Goal: Information Seeking & Learning: Check status

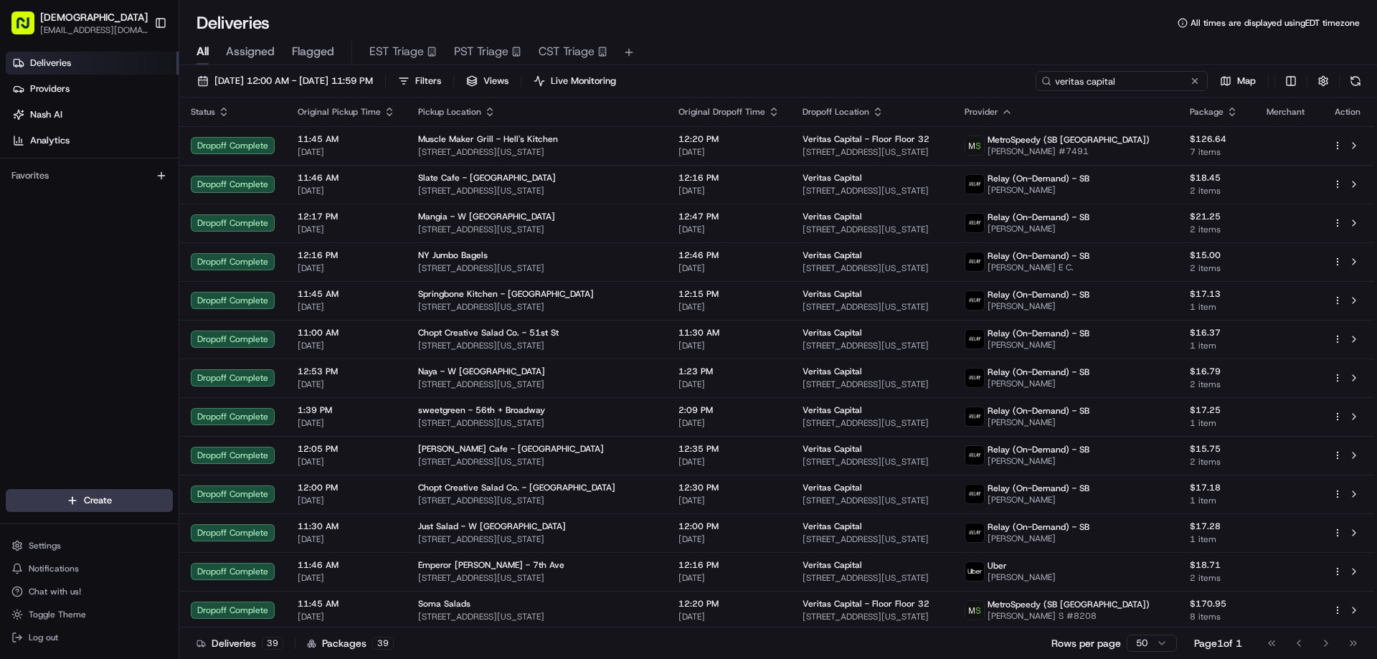
click at [1132, 72] on input "veritas capital" at bounding box center [1122, 81] width 172 height 20
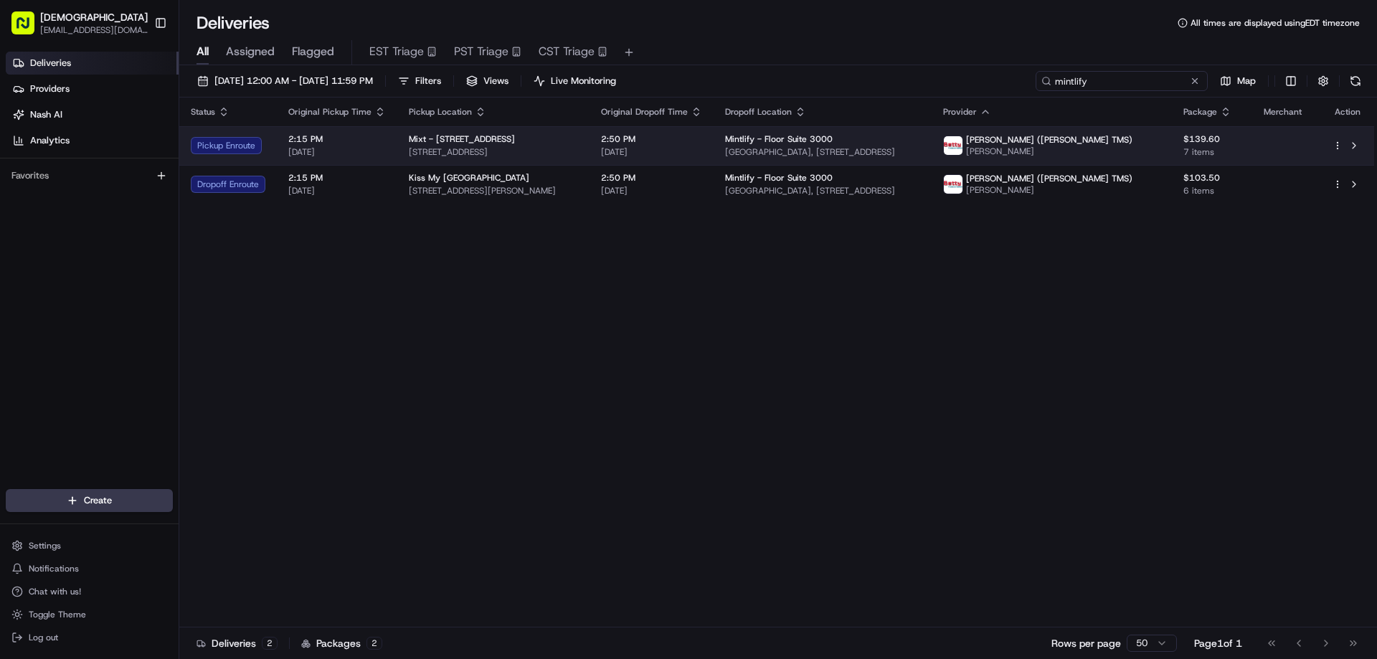
type input "mintlify"
click at [545, 142] on div "Mixt - [STREET_ADDRESS]" at bounding box center [493, 138] width 169 height 11
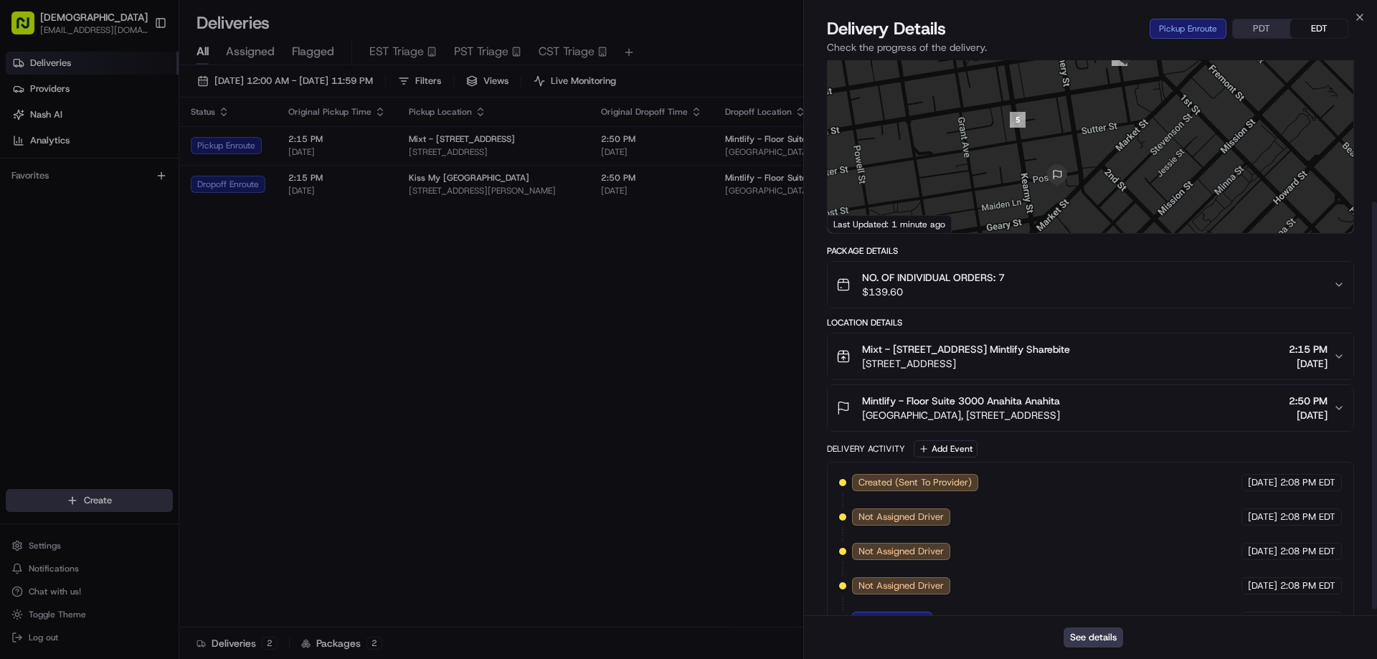
scroll to position [201, 0]
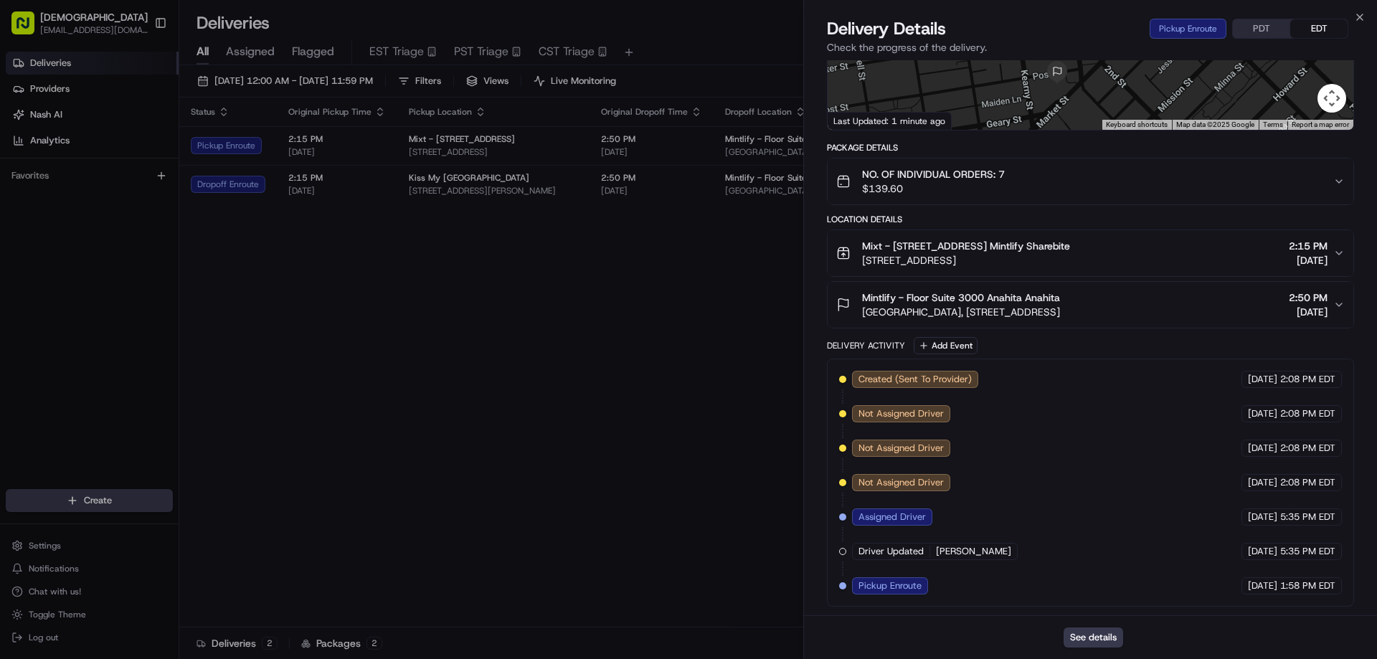
drag, startPoint x: 667, startPoint y: 336, endPoint x: 640, endPoint y: 221, distance: 118.7
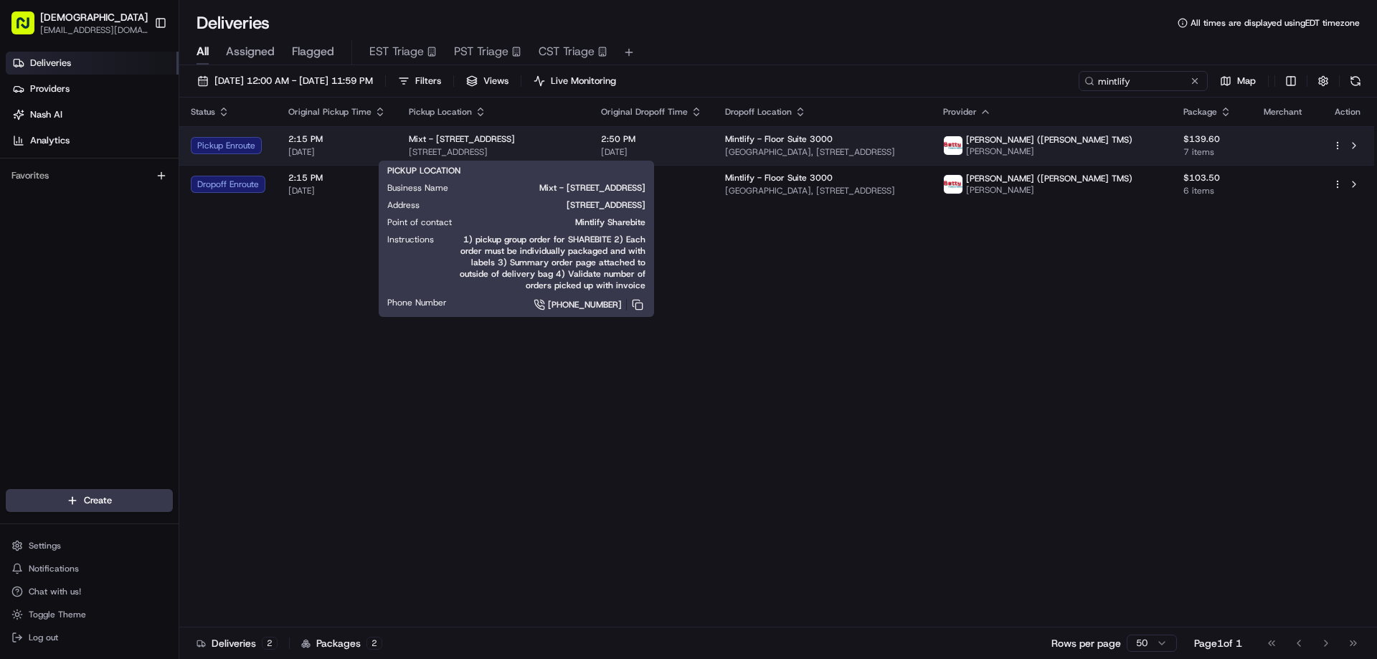
drag, startPoint x: 604, startPoint y: 149, endPoint x: 407, endPoint y: 148, distance: 197.3
click at [409, 148] on span "[STREET_ADDRESS]" at bounding box center [493, 151] width 169 height 11
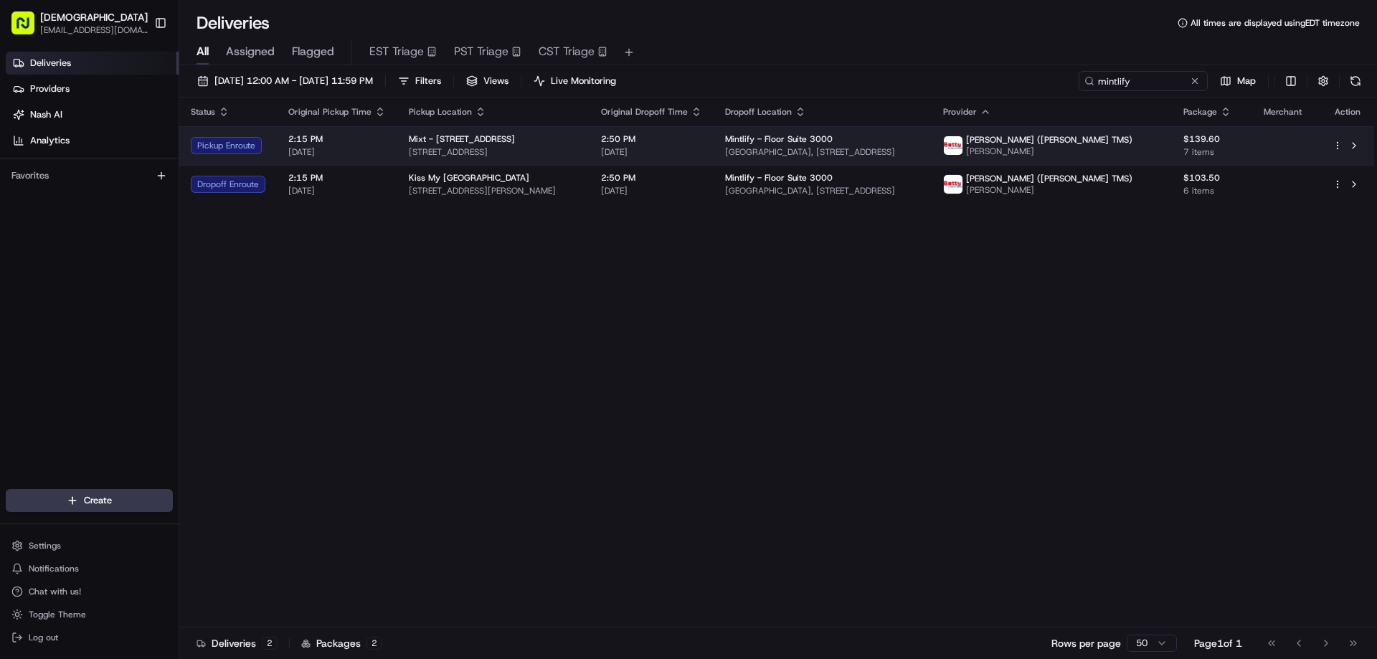
copy span "[STREET_ADDRESS]"
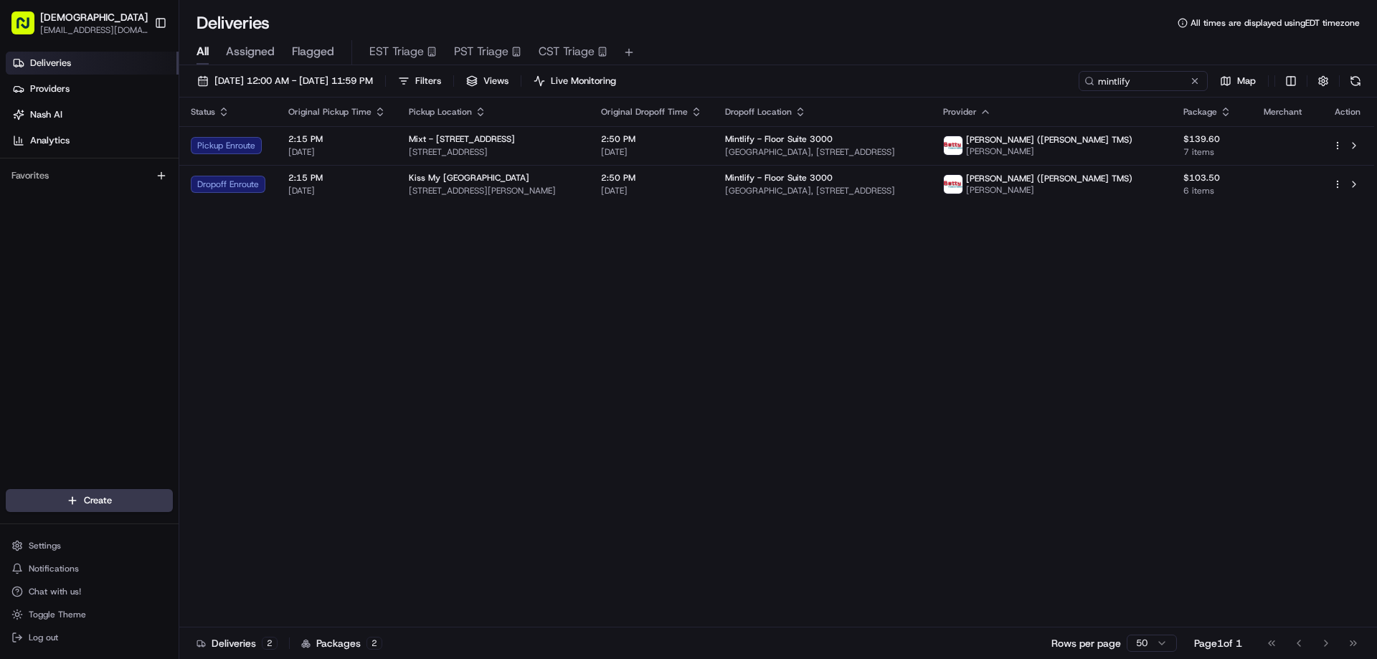
drag, startPoint x: 284, startPoint y: 311, endPoint x: 572, endPoint y: 210, distance: 304.7
click at [286, 310] on div "Status Original Pickup Time Pickup Location Original Dropoff Time Dropoff Locat…" at bounding box center [776, 363] width 1195 height 530
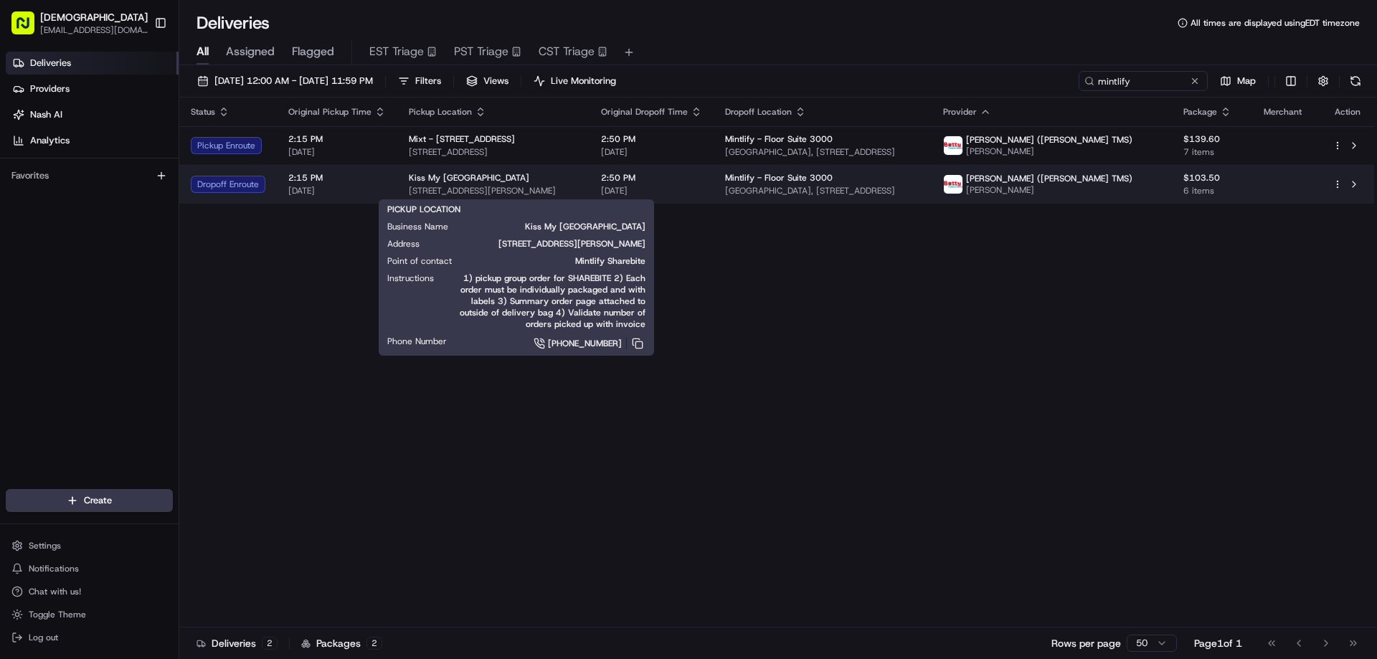
drag, startPoint x: 599, startPoint y: 187, endPoint x: 406, endPoint y: 192, distance: 193.0
click at [409, 192] on span "[STREET_ADDRESS][PERSON_NAME]" at bounding box center [493, 190] width 169 height 11
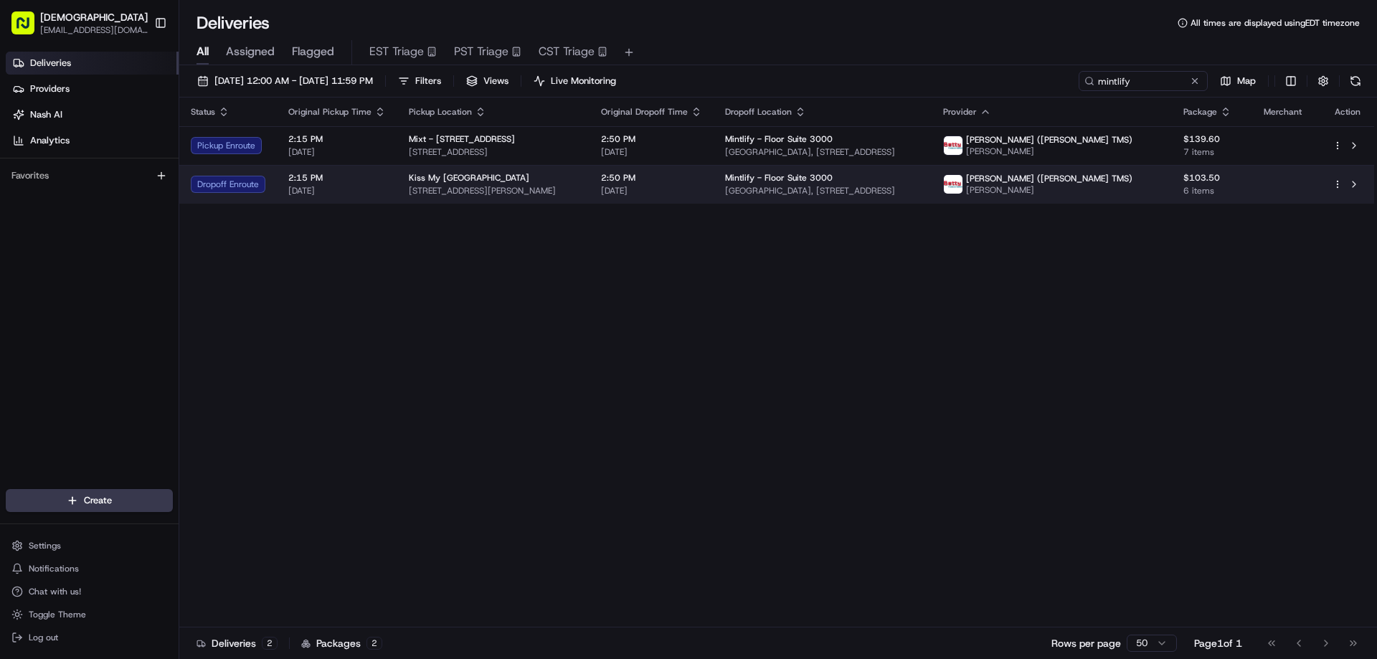
copy span "[STREET_ADDRESS][PERSON_NAME]"
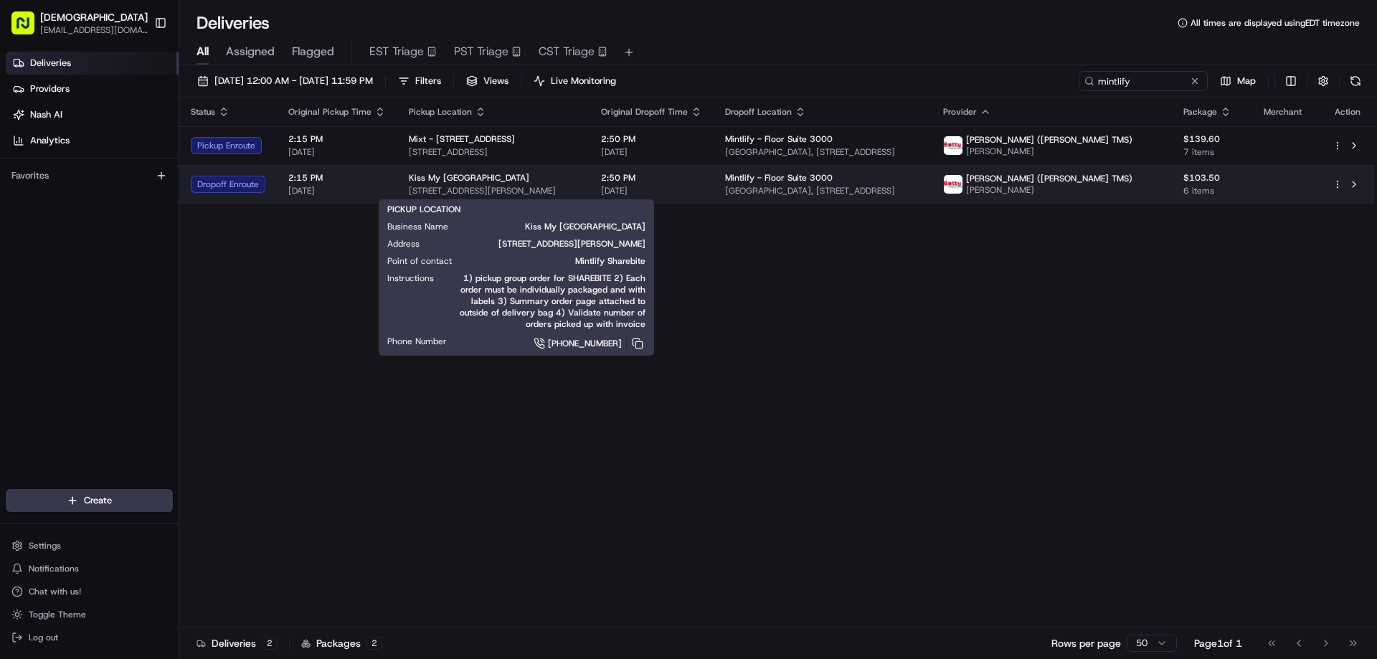
click at [514, 179] on div "Kiss My [GEOGRAPHIC_DATA]" at bounding box center [493, 177] width 169 height 11
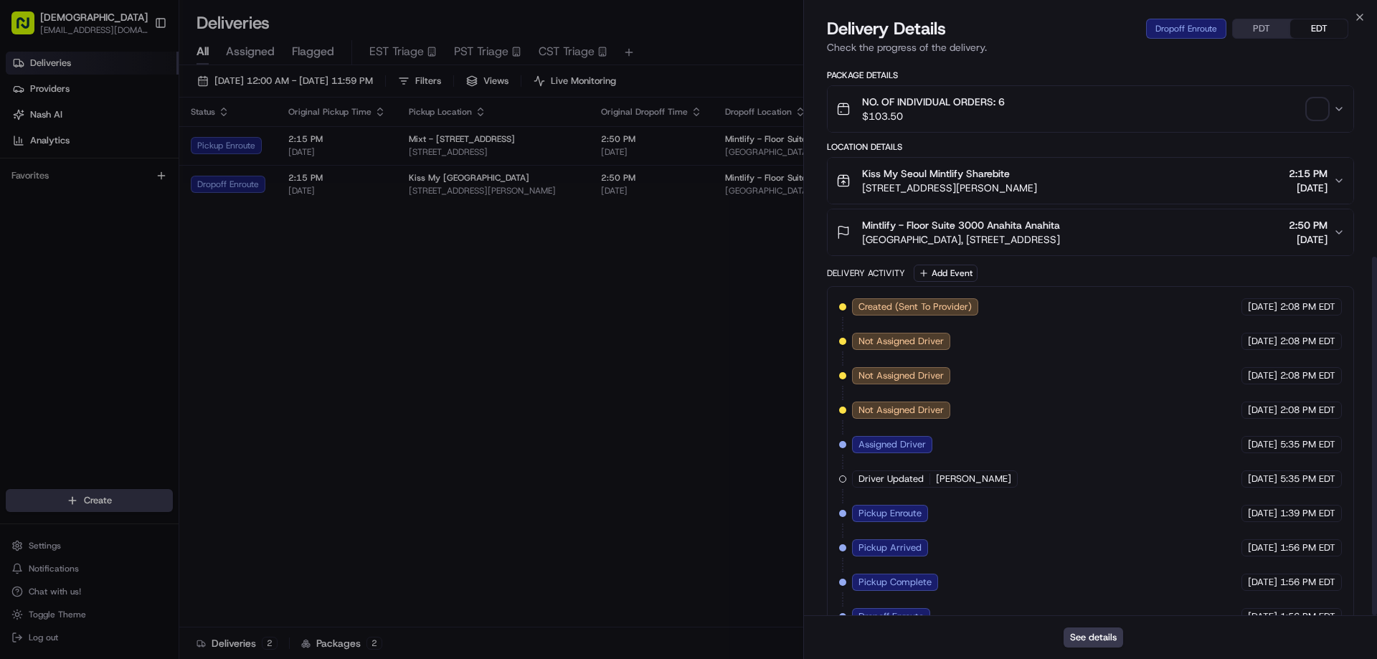
scroll to position [304, 0]
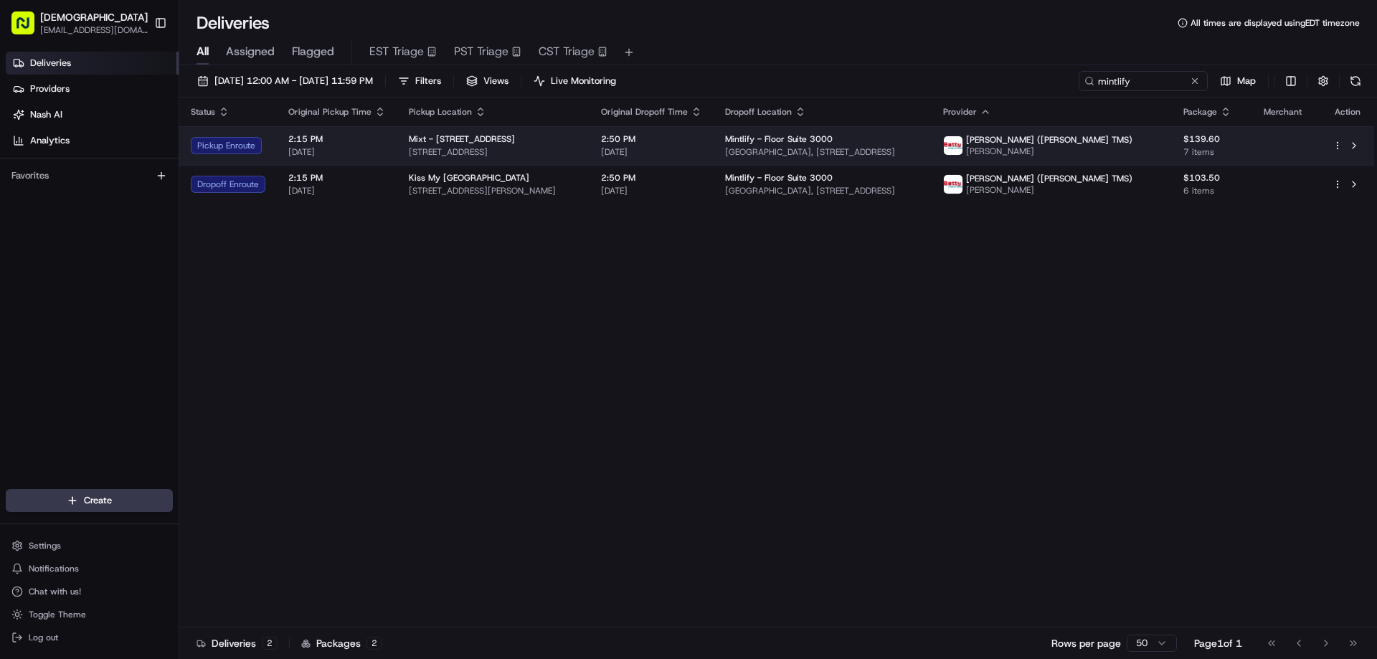
click at [578, 149] on span "[STREET_ADDRESS]" at bounding box center [493, 151] width 169 height 11
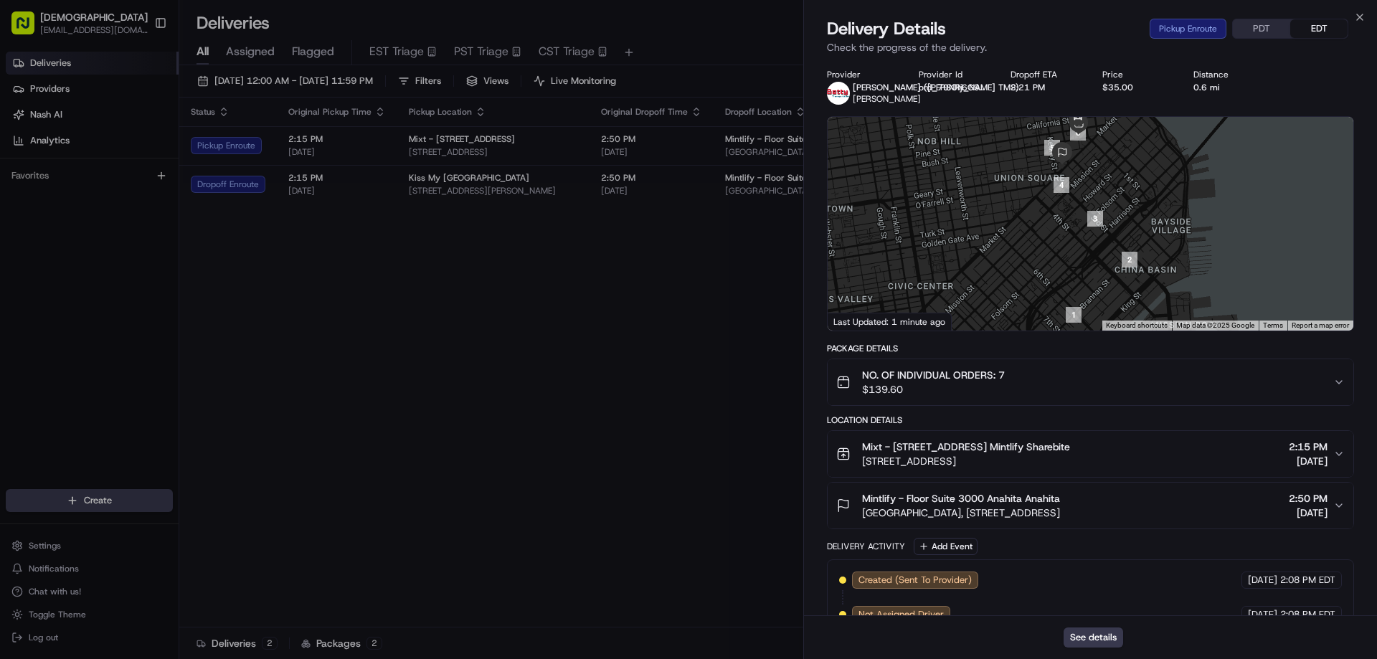
scroll to position [201, 0]
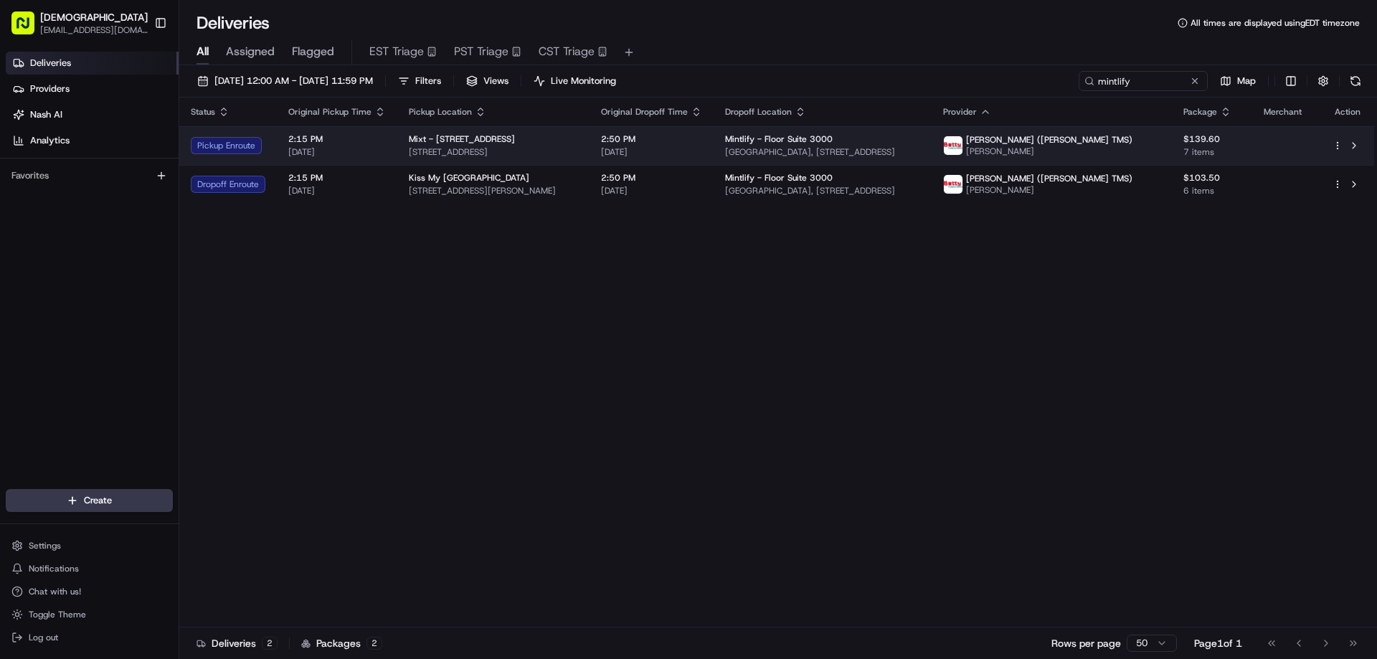
click at [578, 133] on div "Mixt - [STREET_ADDRESS]" at bounding box center [493, 138] width 169 height 11
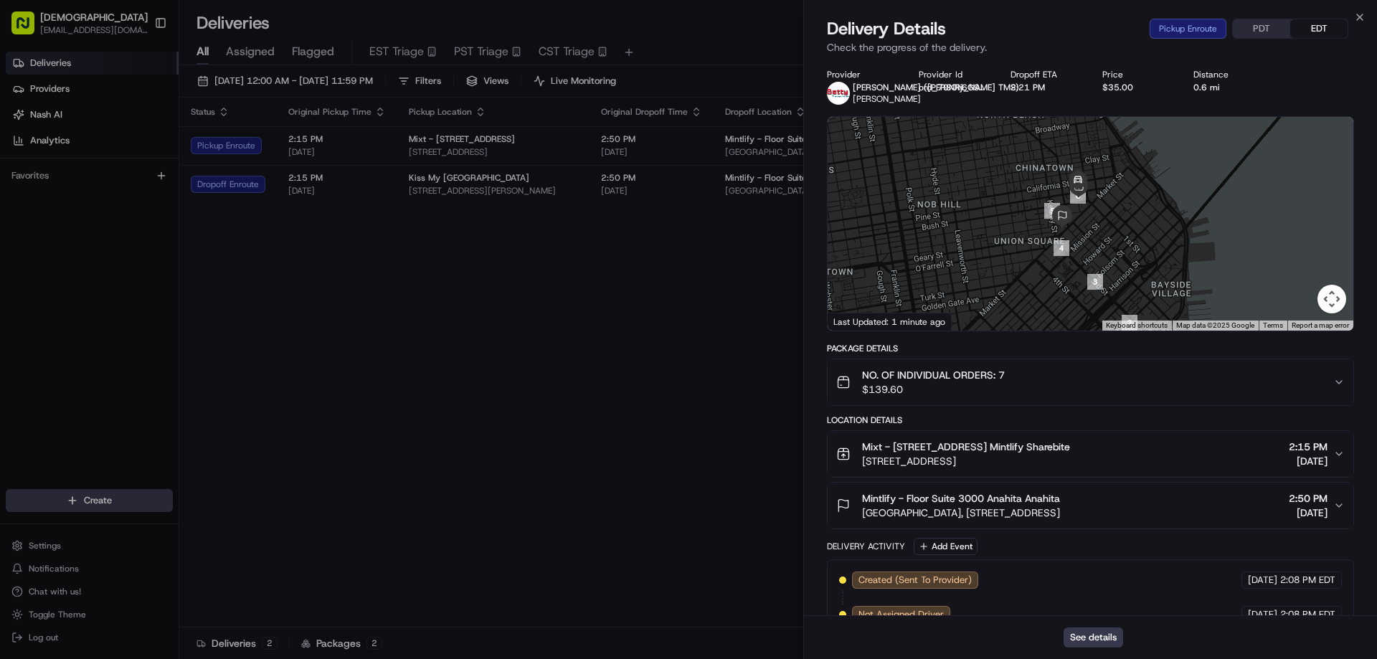
drag, startPoint x: 1141, startPoint y: 235, endPoint x: 1141, endPoint y: 284, distance: 48.8
click at [1141, 284] on div at bounding box center [1091, 224] width 526 height 214
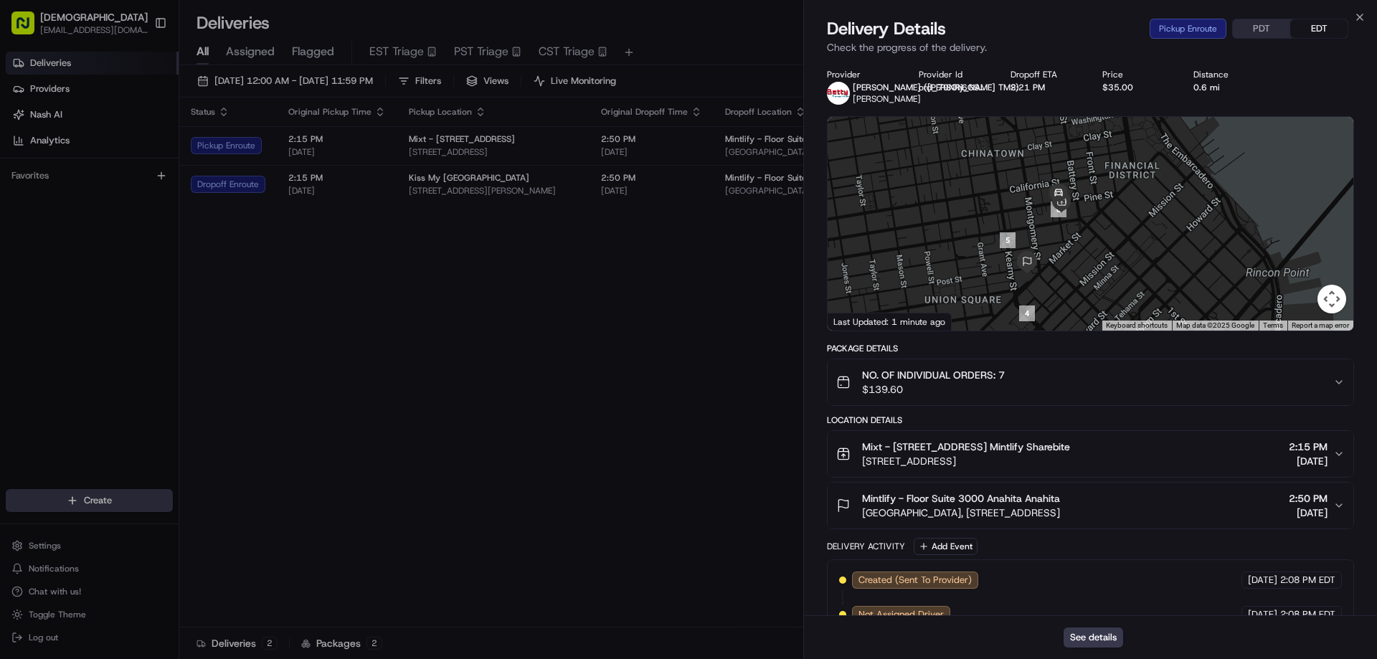
drag, startPoint x: 1109, startPoint y: 269, endPoint x: 1112, endPoint y: 278, distance: 9.1
click at [1111, 278] on div at bounding box center [1091, 224] width 526 height 214
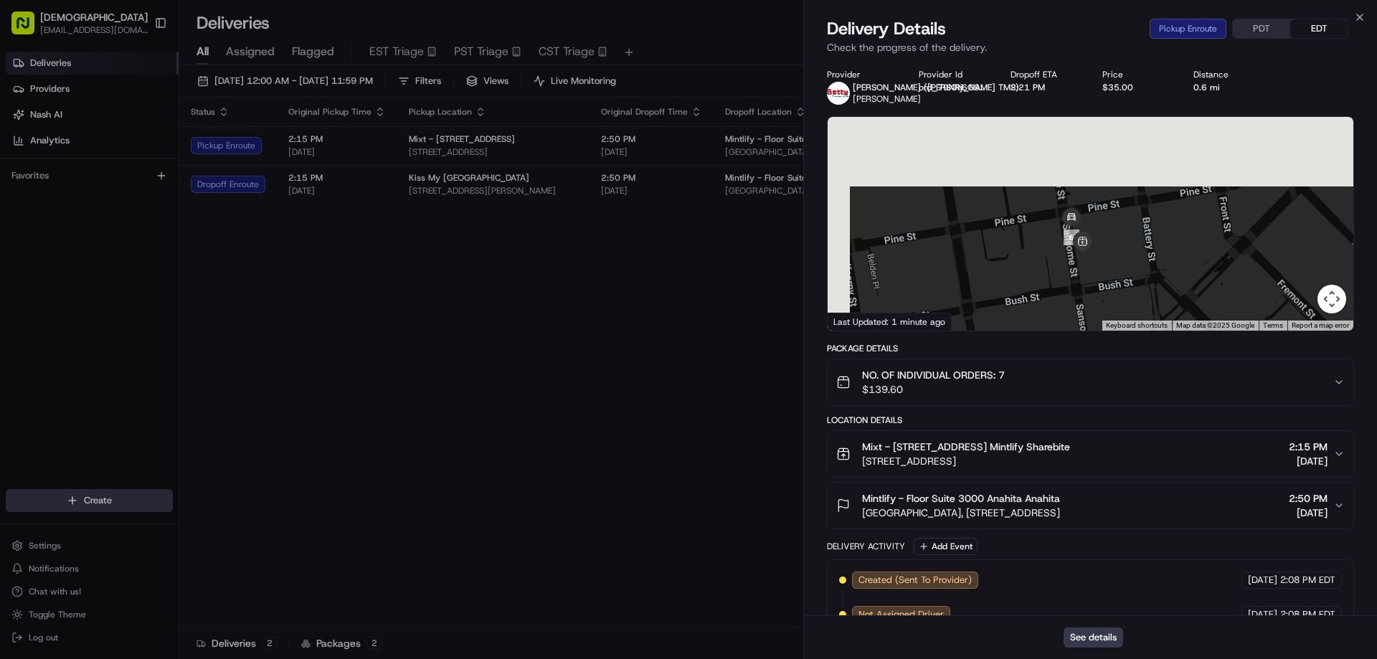
drag, startPoint x: 1036, startPoint y: 188, endPoint x: 1197, endPoint y: 348, distance: 227.3
click at [1197, 348] on div "Provider [PERSON_NAME] ([PERSON_NAME] TMS) [PERSON_NAME] Provider Id ord_79NRj6…" at bounding box center [1090, 438] width 527 height 739
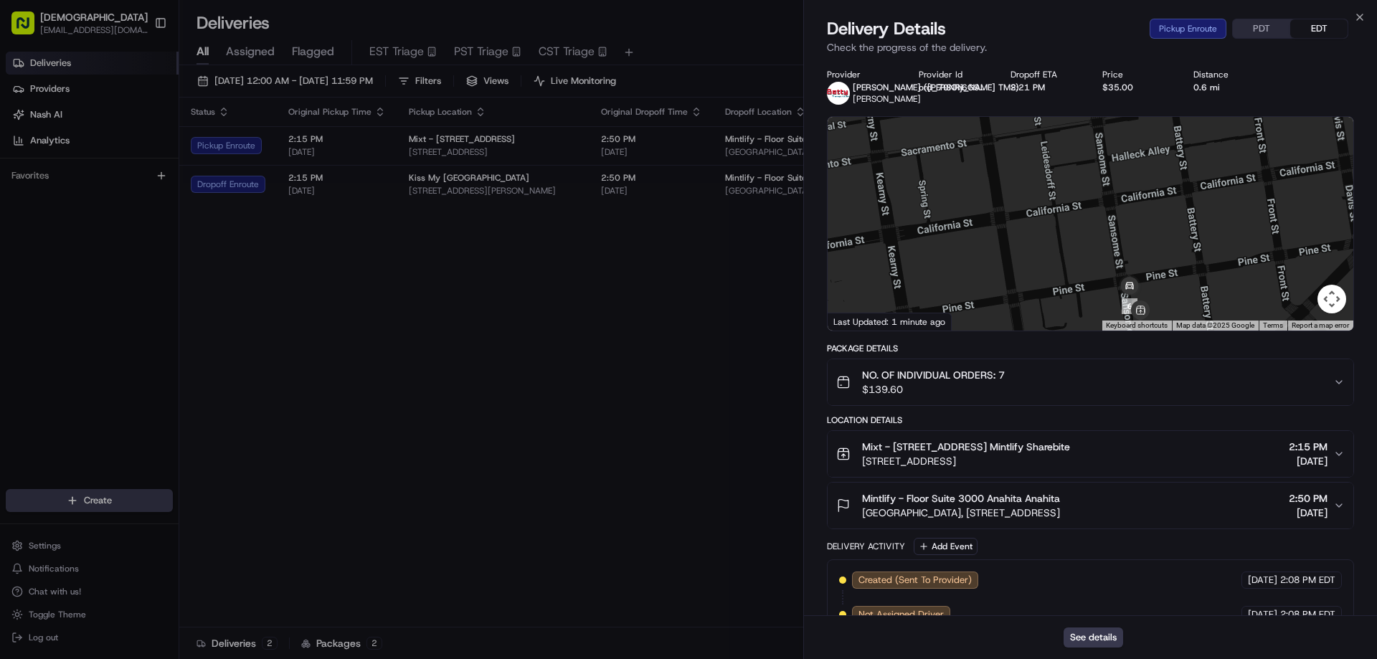
click at [1181, 278] on div at bounding box center [1091, 224] width 526 height 214
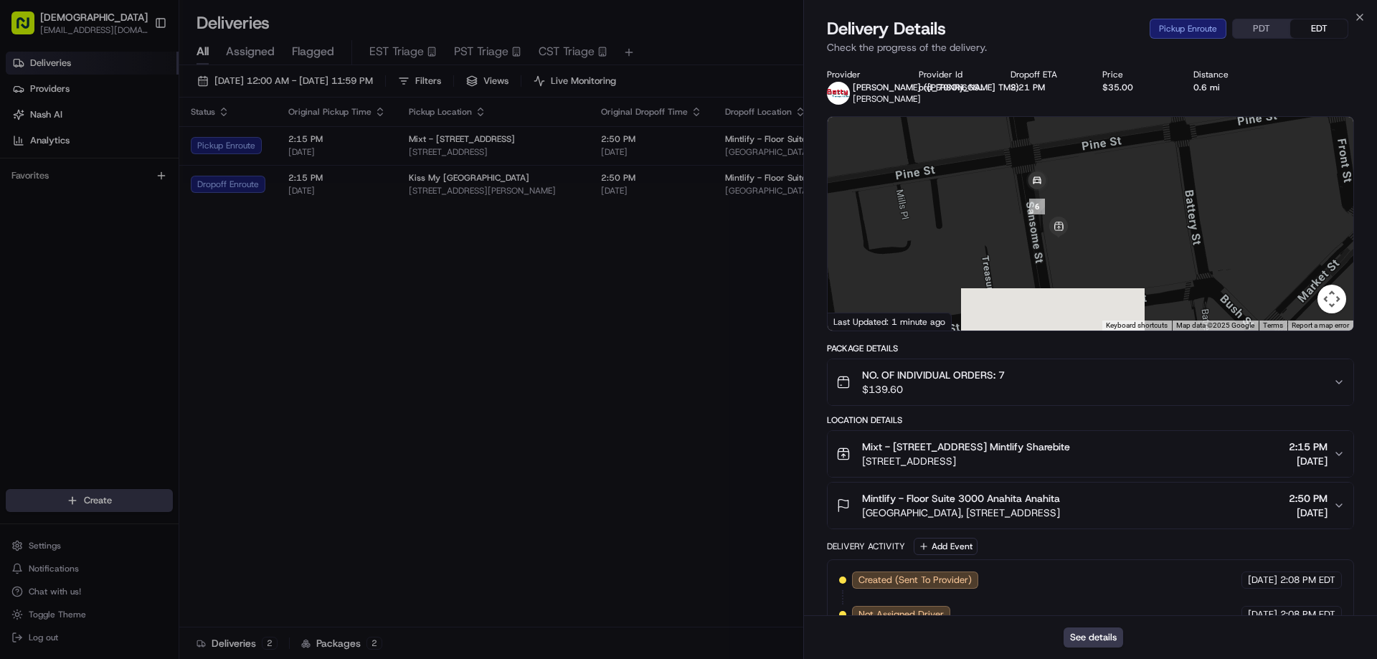
drag, startPoint x: 1184, startPoint y: 302, endPoint x: 1106, endPoint y: 135, distance: 184.8
click at [1106, 135] on div at bounding box center [1091, 224] width 526 height 214
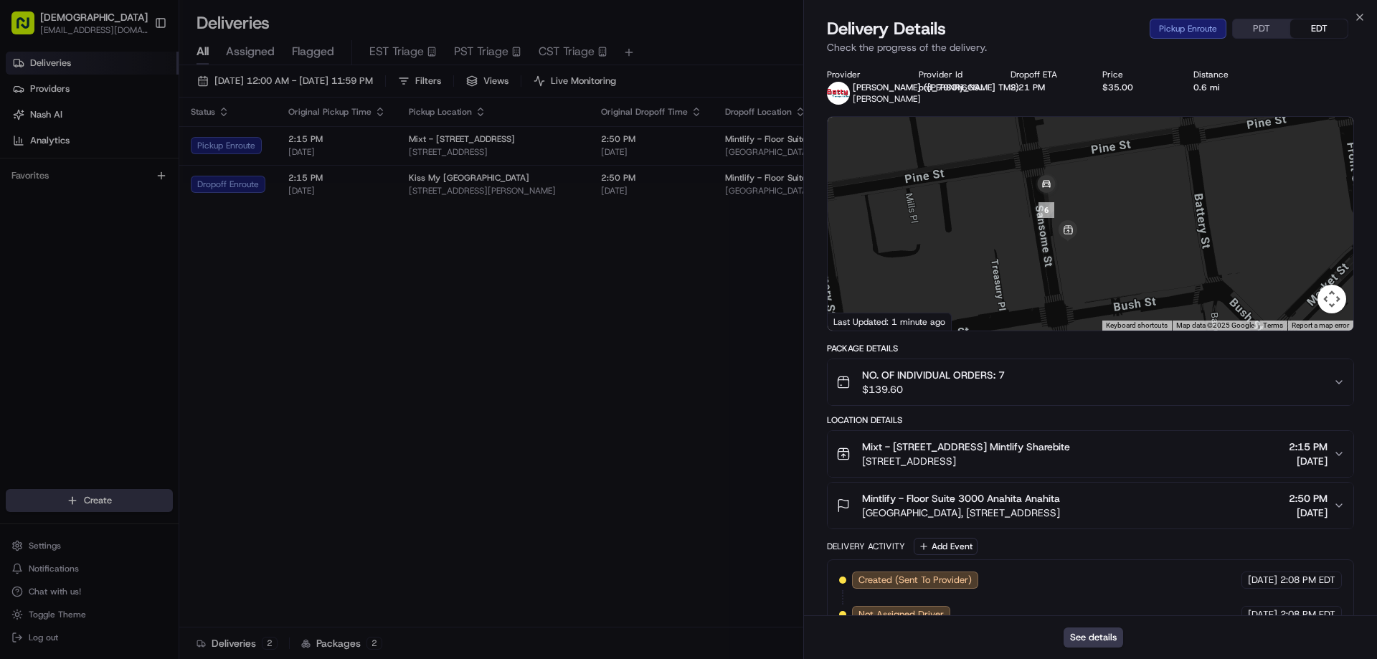
drag, startPoint x: 1133, startPoint y: 242, endPoint x: 1151, endPoint y: 258, distance: 24.4
click at [1151, 258] on div at bounding box center [1091, 224] width 526 height 214
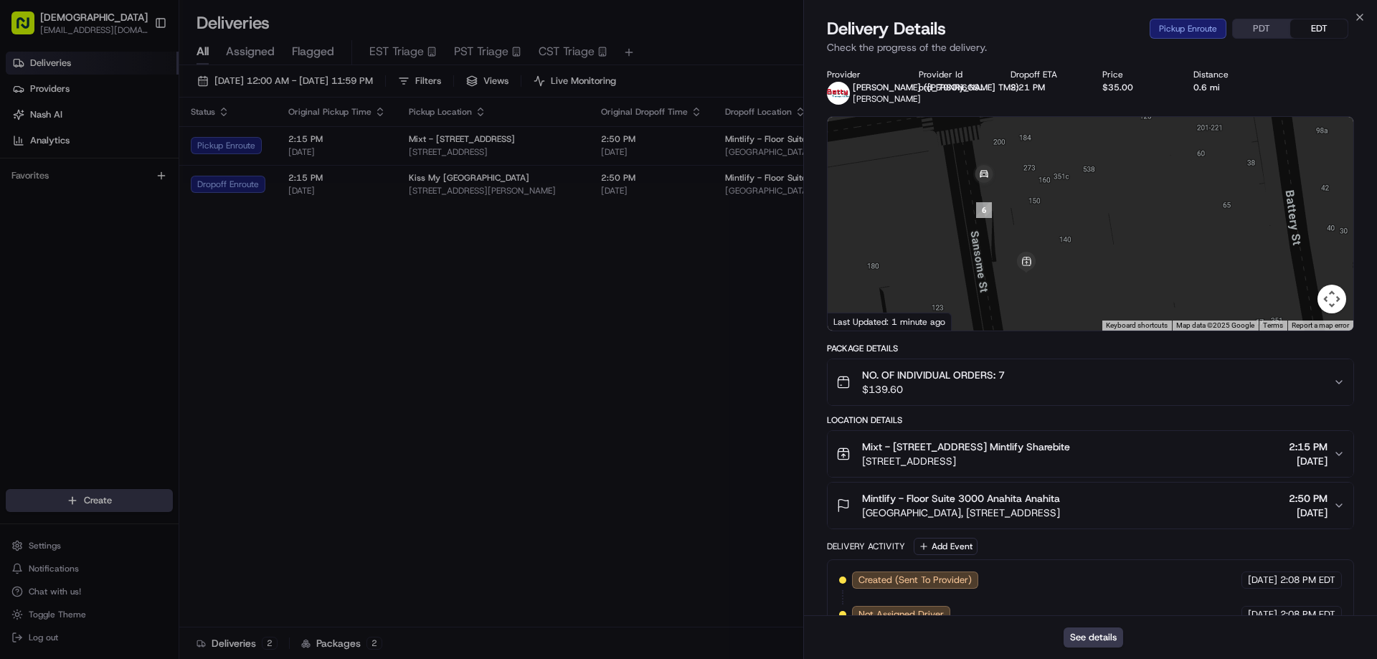
drag, startPoint x: 1119, startPoint y: 230, endPoint x: 1157, endPoint y: 275, distance: 59.1
click at [1157, 275] on div at bounding box center [1091, 224] width 526 height 214
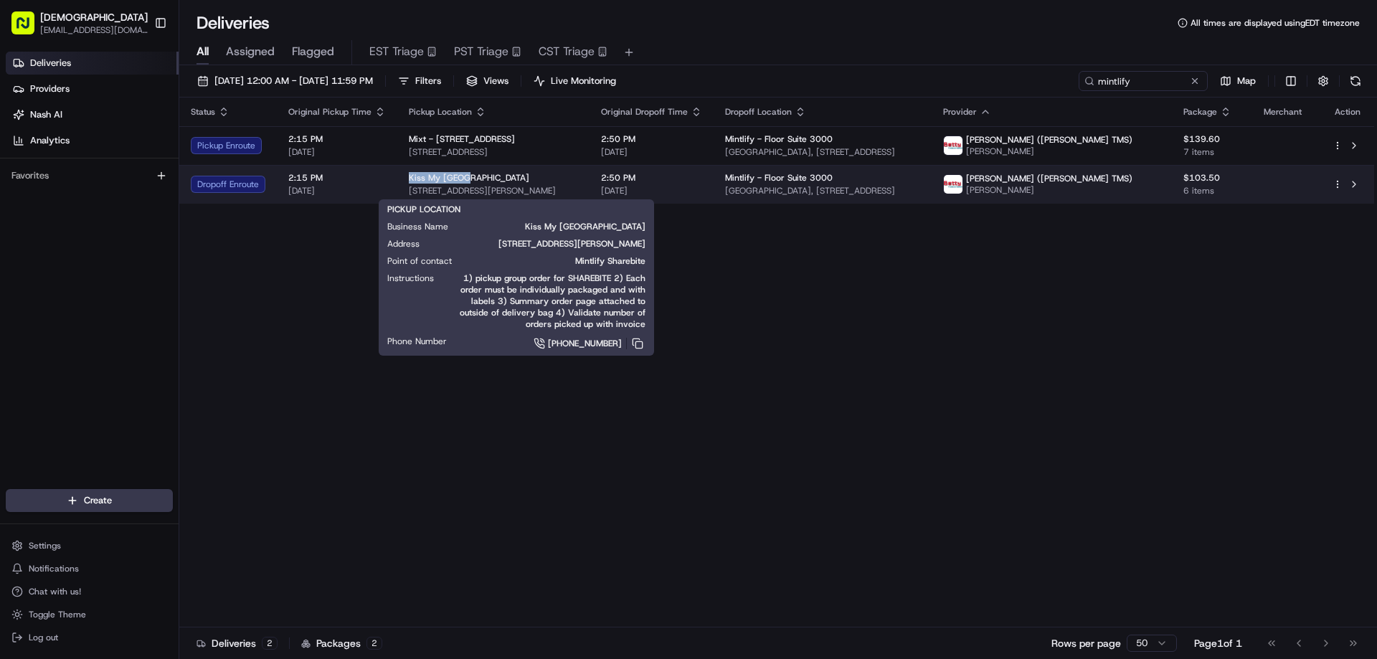
drag, startPoint x: 468, startPoint y: 174, endPoint x: 403, endPoint y: 171, distance: 64.7
click at [403, 171] on td "Kiss My Seoul [STREET_ADDRESS][PERSON_NAME]" at bounding box center [493, 184] width 192 height 39
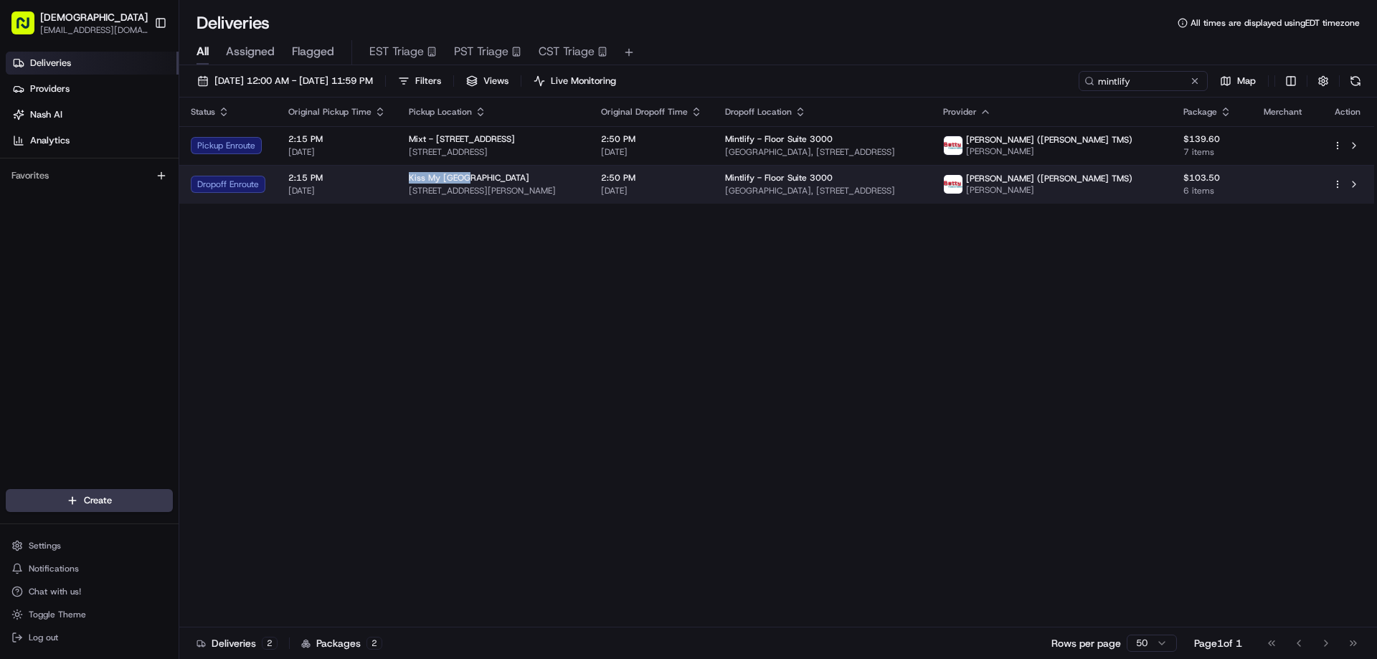
copy span "Kiss My [GEOGRAPHIC_DATA]"
click at [516, 184] on div "Kiss My Seoul [STREET_ADDRESS][PERSON_NAME]" at bounding box center [493, 184] width 169 height 24
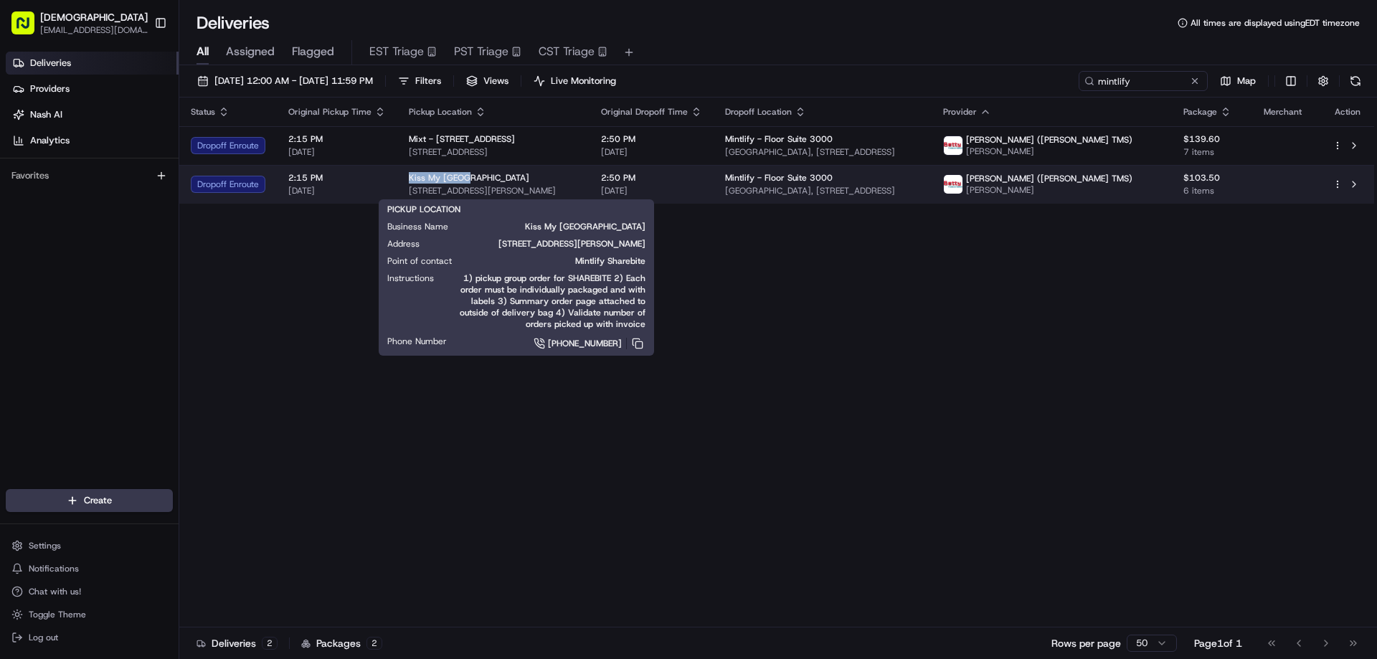
drag, startPoint x: 472, startPoint y: 174, endPoint x: 410, endPoint y: 174, distance: 61.7
click at [404, 173] on td "Kiss My Seoul [STREET_ADDRESS][PERSON_NAME]" at bounding box center [493, 184] width 192 height 39
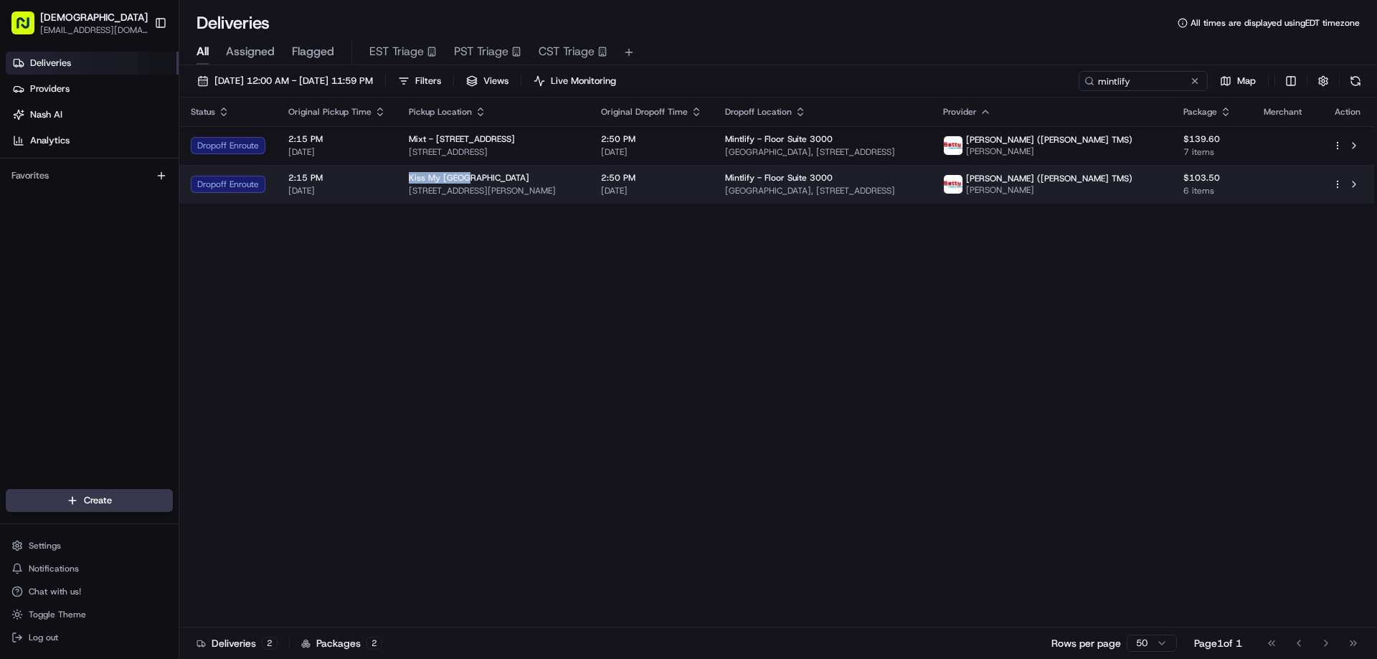
copy span "Kiss My [GEOGRAPHIC_DATA]"
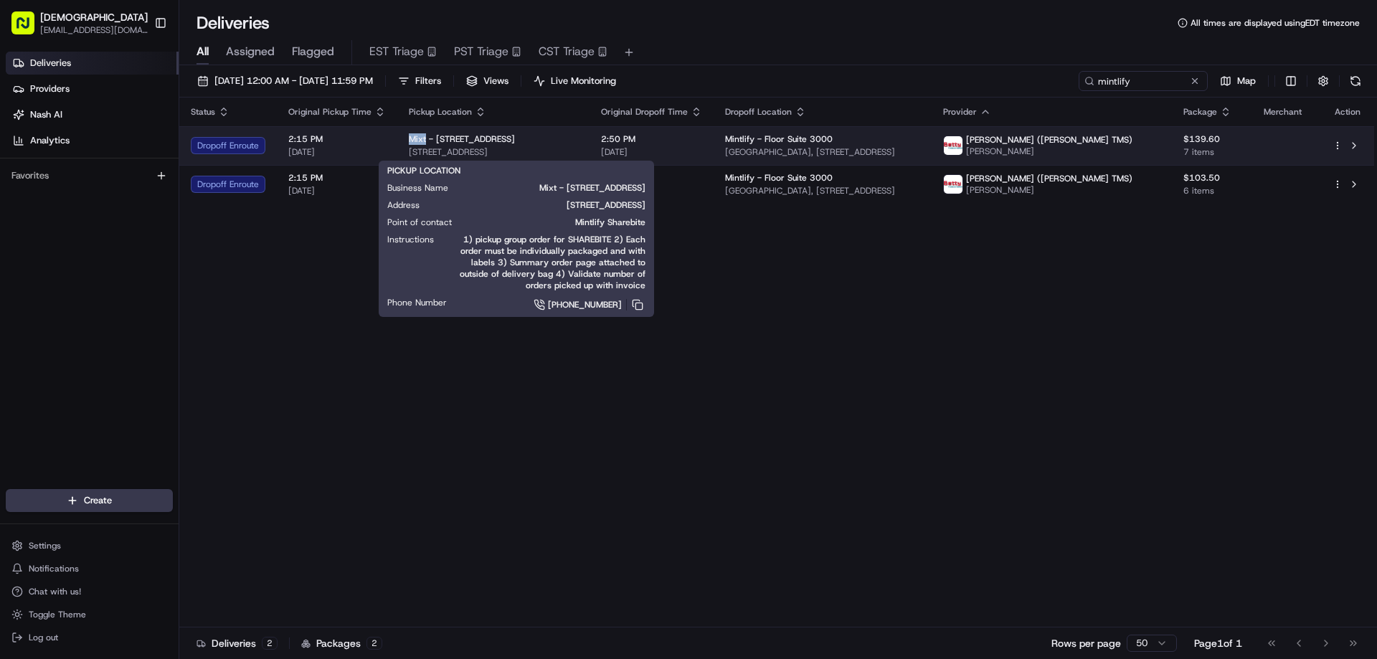
drag, startPoint x: 424, startPoint y: 136, endPoint x: 403, endPoint y: 136, distance: 20.8
click at [403, 136] on td "Mixt - [STREET_ADDRESS]" at bounding box center [493, 145] width 192 height 39
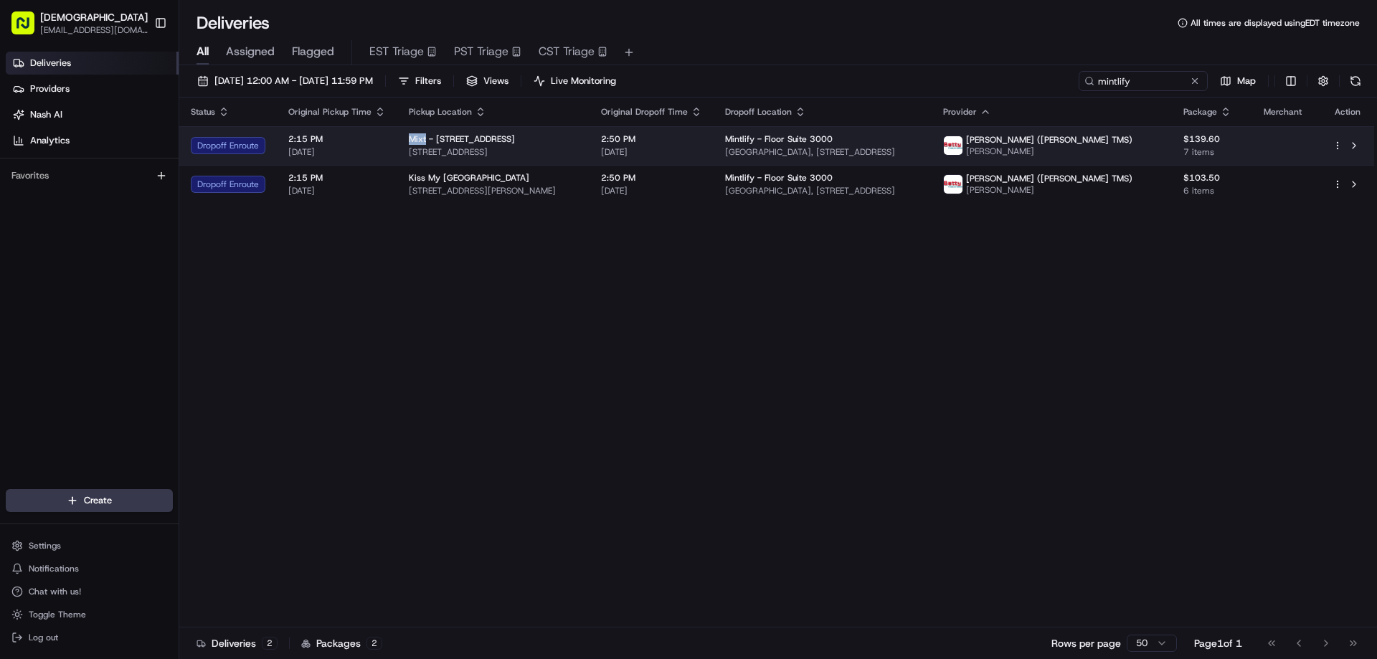
copy span "Mixt"
drag, startPoint x: 606, startPoint y: 148, endPoint x: 423, endPoint y: 149, distance: 182.9
click at [417, 149] on span "[STREET_ADDRESS]" at bounding box center [493, 151] width 169 height 11
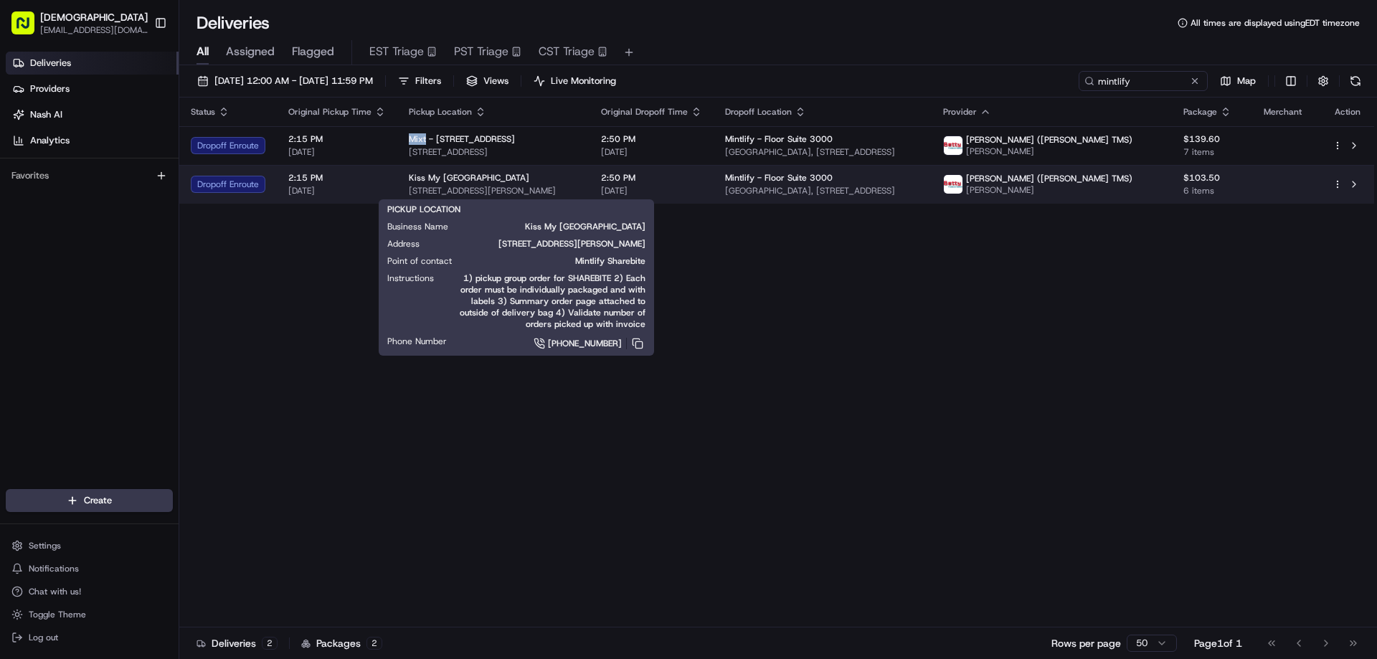
drag, startPoint x: 596, startPoint y: 190, endPoint x: 435, endPoint y: 190, distance: 161.4
click at [435, 190] on span "[STREET_ADDRESS][PERSON_NAME]" at bounding box center [493, 190] width 169 height 11
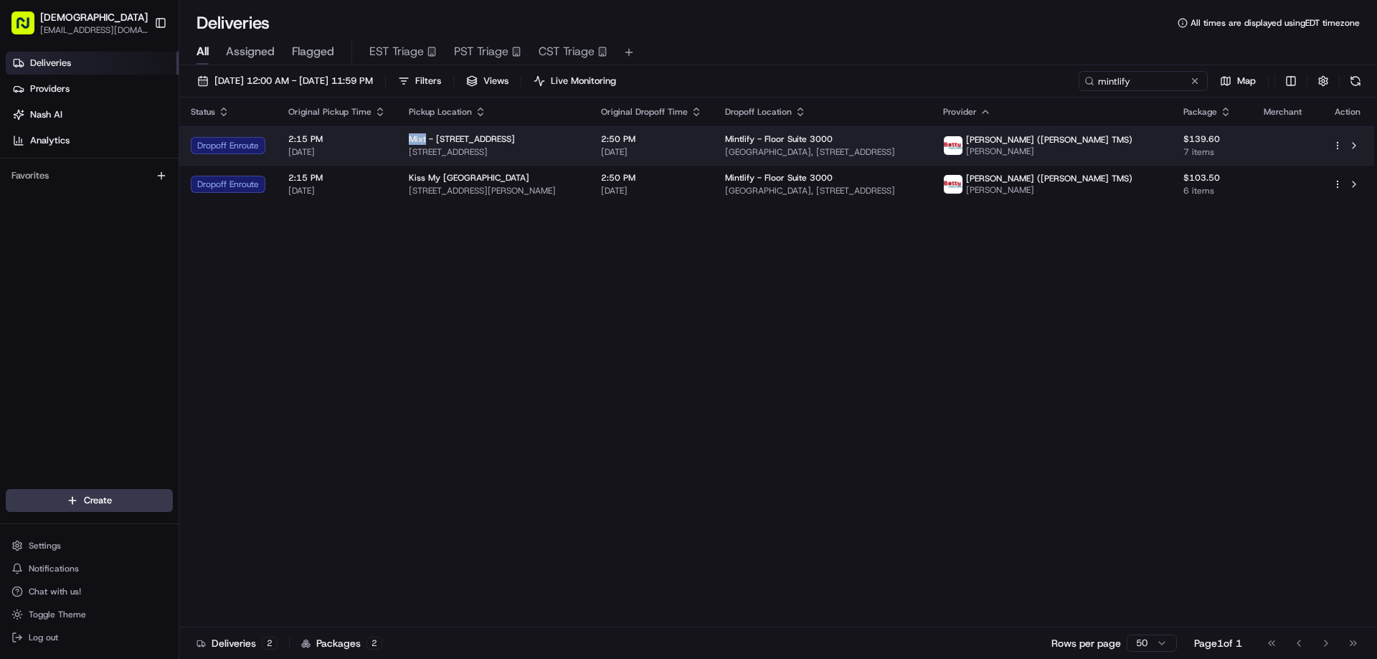
drag, startPoint x: 1006, startPoint y: 151, endPoint x: 773, endPoint y: 150, distance: 232.4
click at [773, 150] on span "[GEOGRAPHIC_DATA], [STREET_ADDRESS]" at bounding box center [822, 151] width 195 height 11
copy span "[GEOGRAPHIC_DATA], [STREET_ADDRESS]"
click at [550, 149] on span "[STREET_ADDRESS]" at bounding box center [493, 151] width 169 height 11
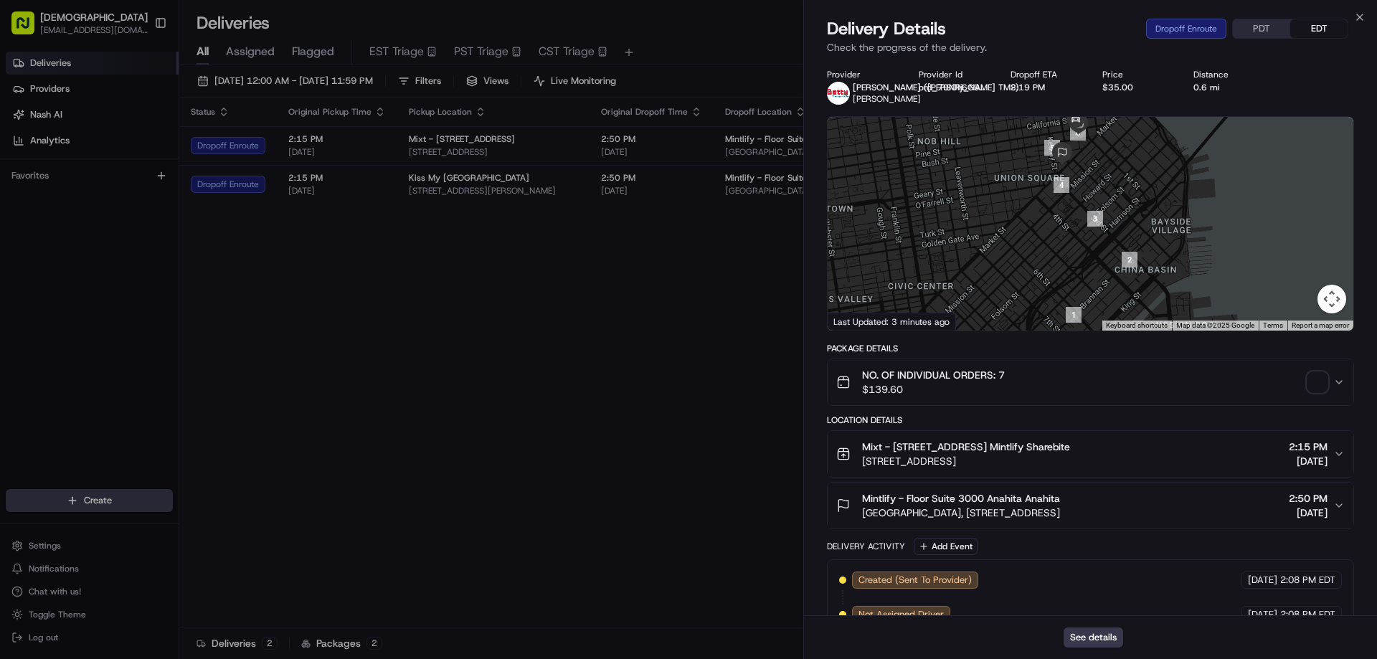
drag, startPoint x: 726, startPoint y: 397, endPoint x: 1311, endPoint y: 388, distance: 585.5
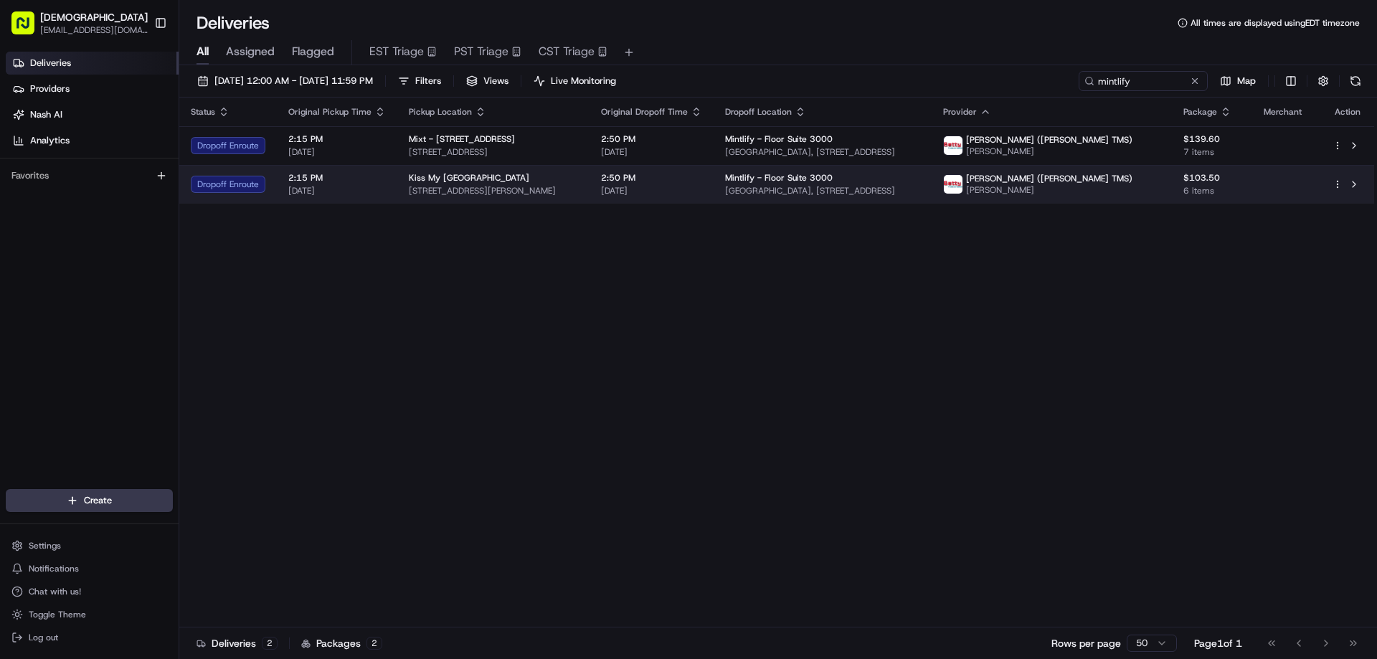
click at [590, 168] on td "Kiss My Seoul [STREET_ADDRESS][PERSON_NAME]" at bounding box center [493, 184] width 192 height 39
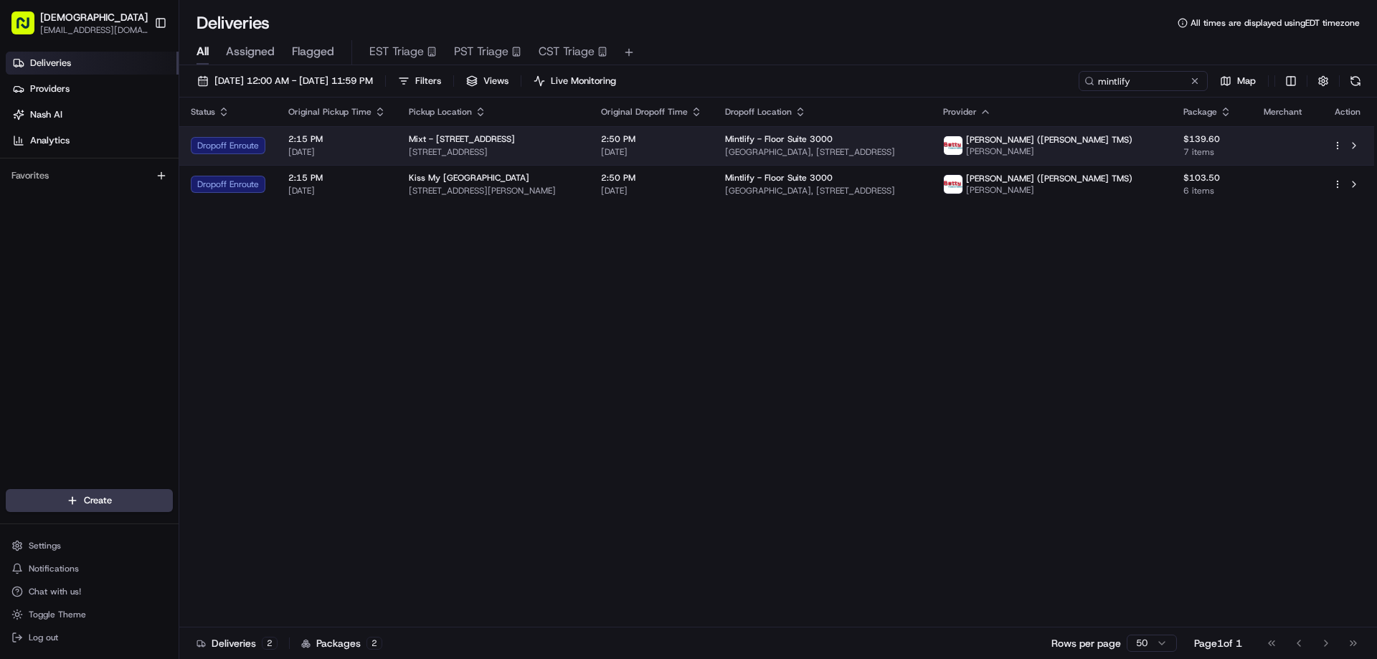
click at [578, 151] on span "[STREET_ADDRESS]" at bounding box center [493, 151] width 169 height 11
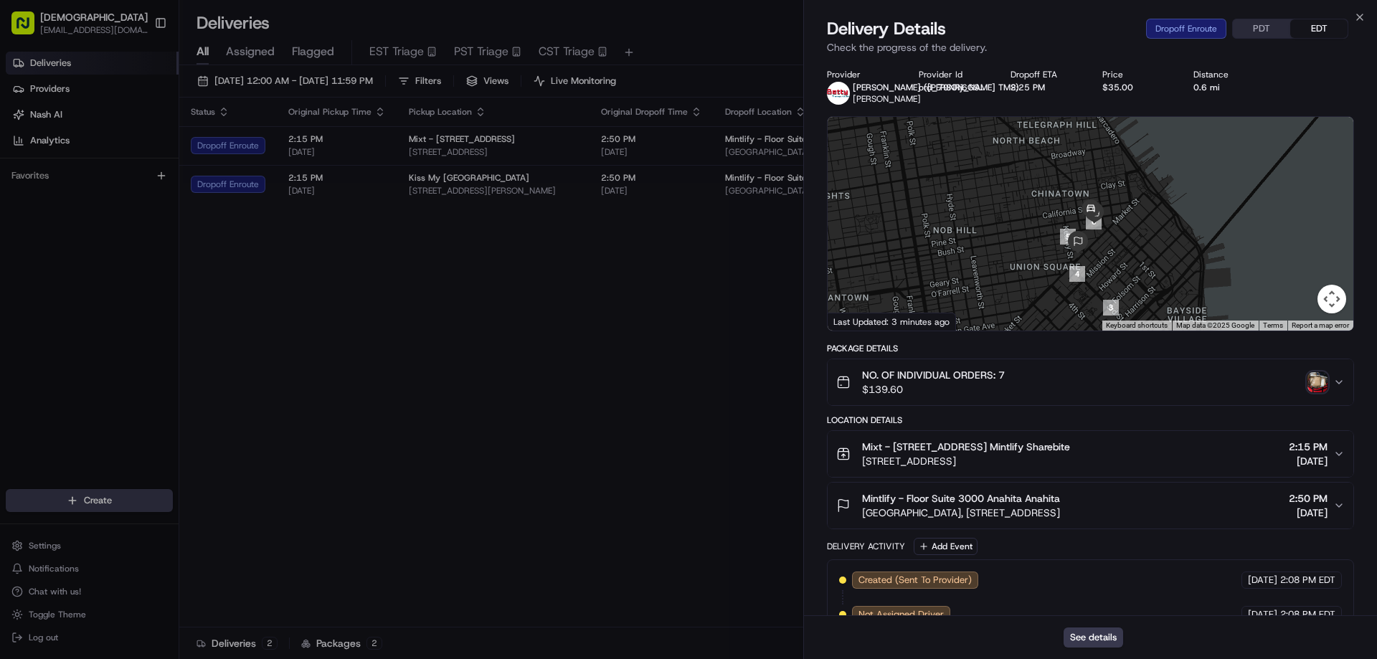
drag, startPoint x: 546, startPoint y: 383, endPoint x: 573, endPoint y: 374, distance: 28.8
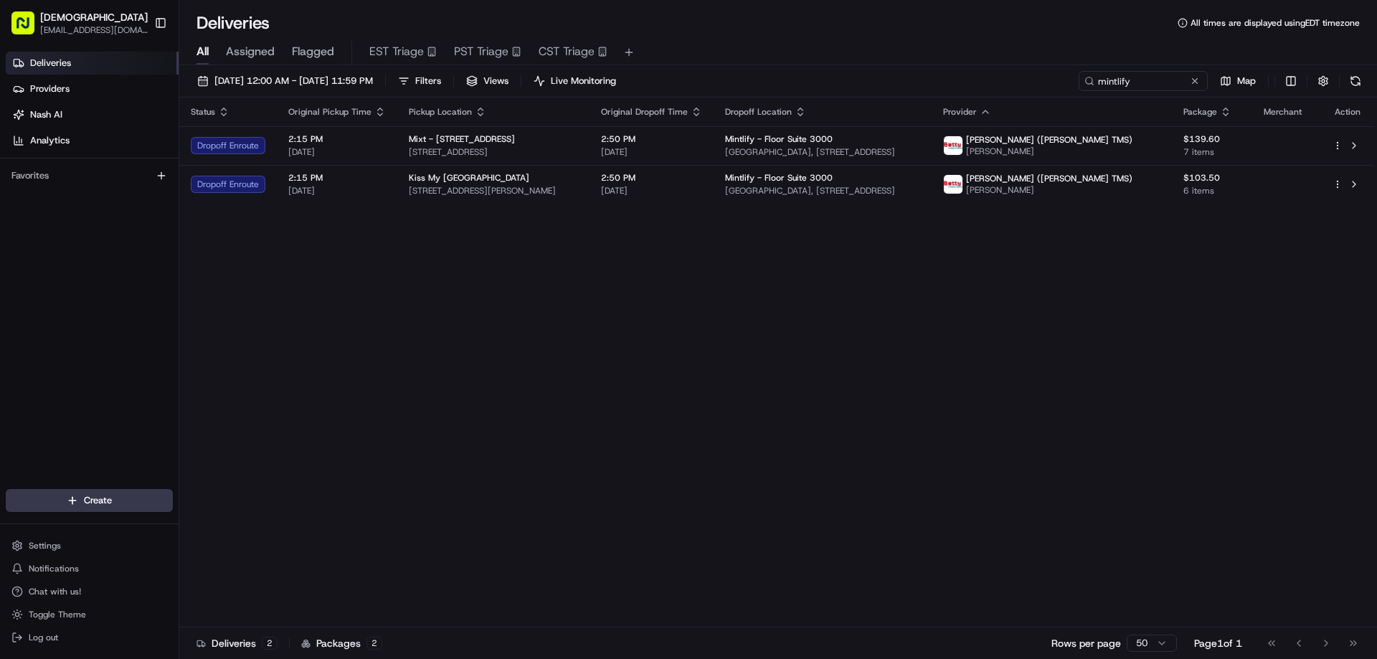
drag, startPoint x: 862, startPoint y: 394, endPoint x: 867, endPoint y: 387, distance: 8.4
click at [862, 394] on div "Status Original Pickup Time Pickup Location Original Dropoff Time Dropoff Locat…" at bounding box center [776, 363] width 1195 height 530
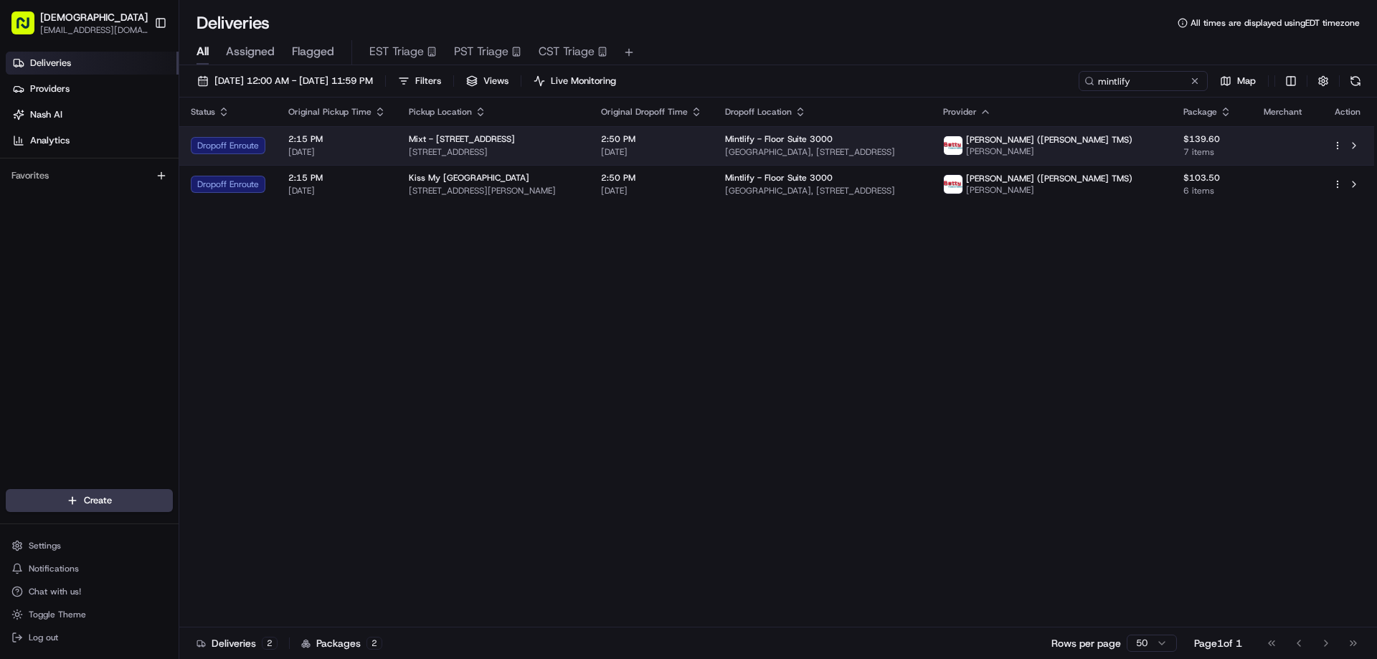
click at [523, 142] on div "Mixt - [STREET_ADDRESS]" at bounding box center [493, 138] width 169 height 11
click at [562, 143] on div "Mixt - [STREET_ADDRESS]" at bounding box center [501, 138] width 167 height 11
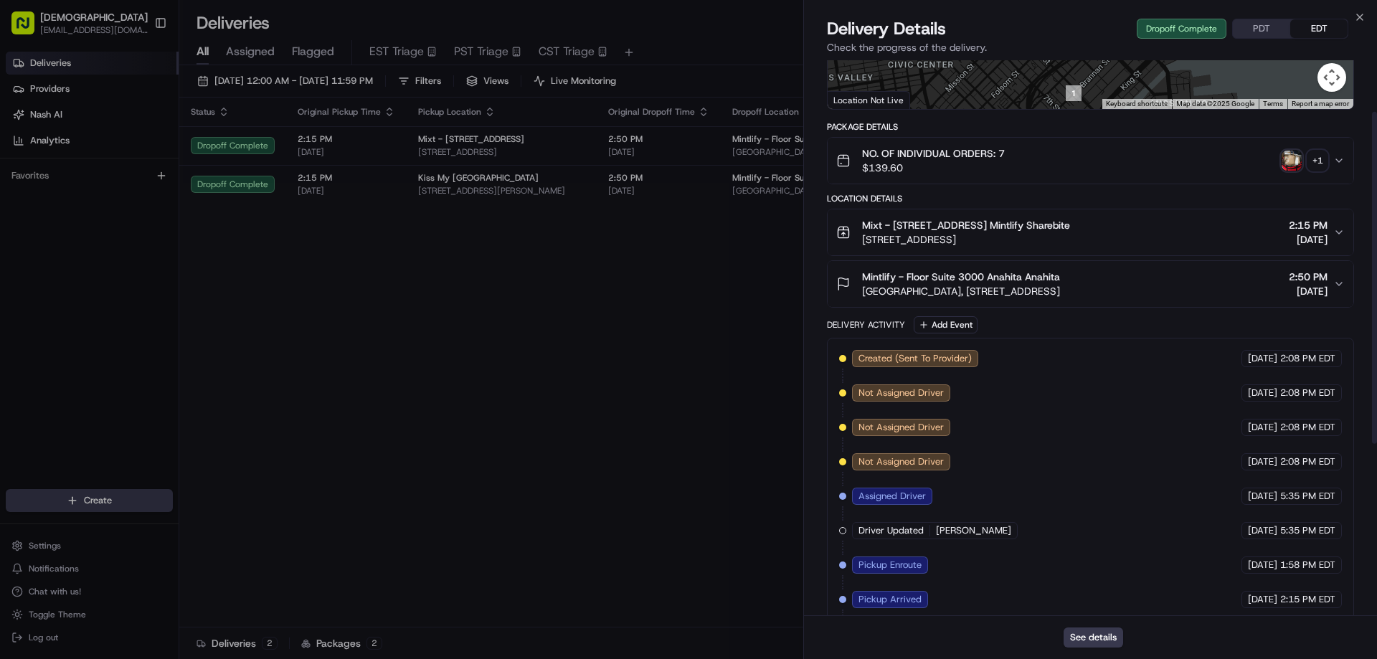
scroll to position [86, 0]
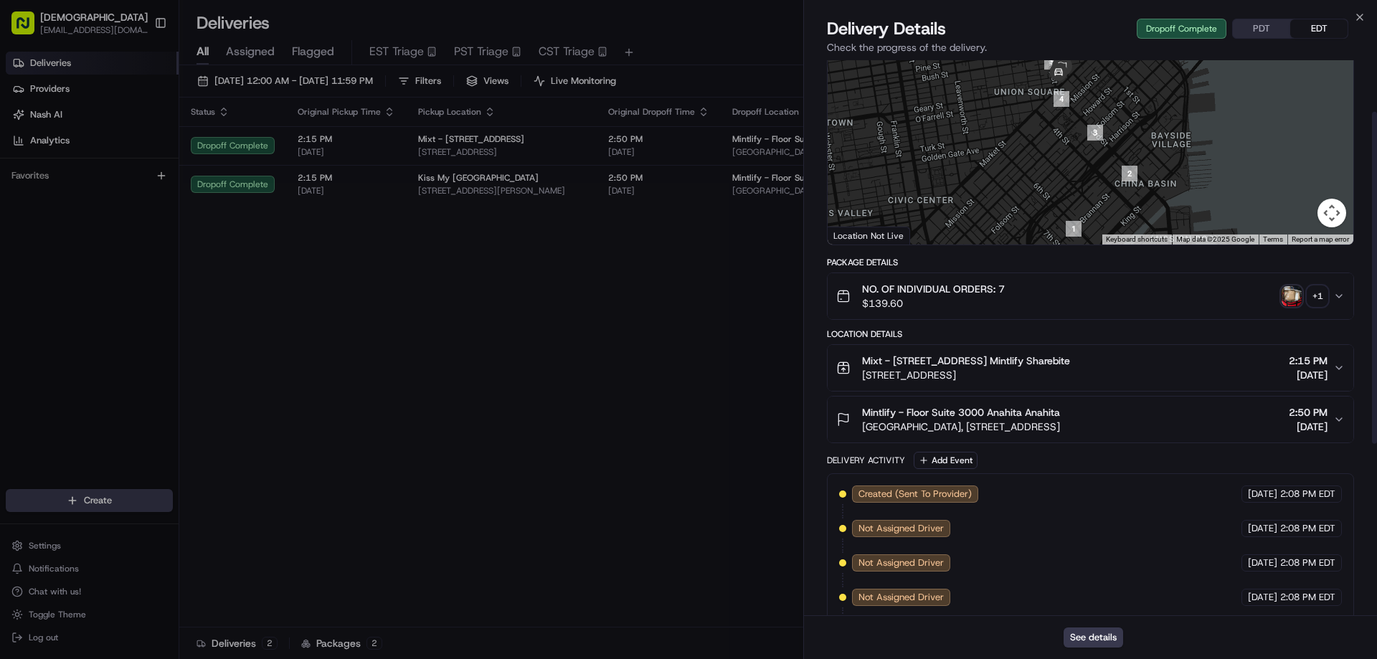
click at [1319, 284] on div "NO. OF INDIVIDUAL ORDERS: 7 $139.60 + 1" at bounding box center [1084, 296] width 497 height 29
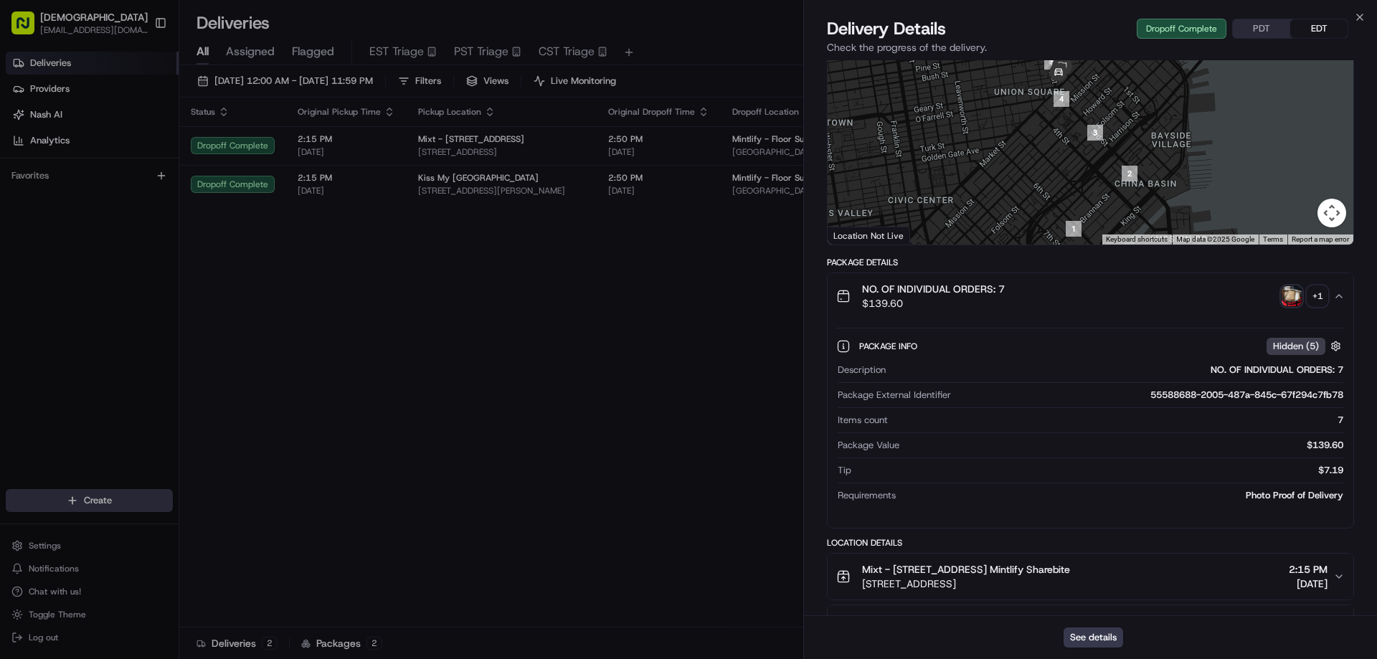
click at [1324, 293] on div "+ 1" at bounding box center [1318, 296] width 20 height 20
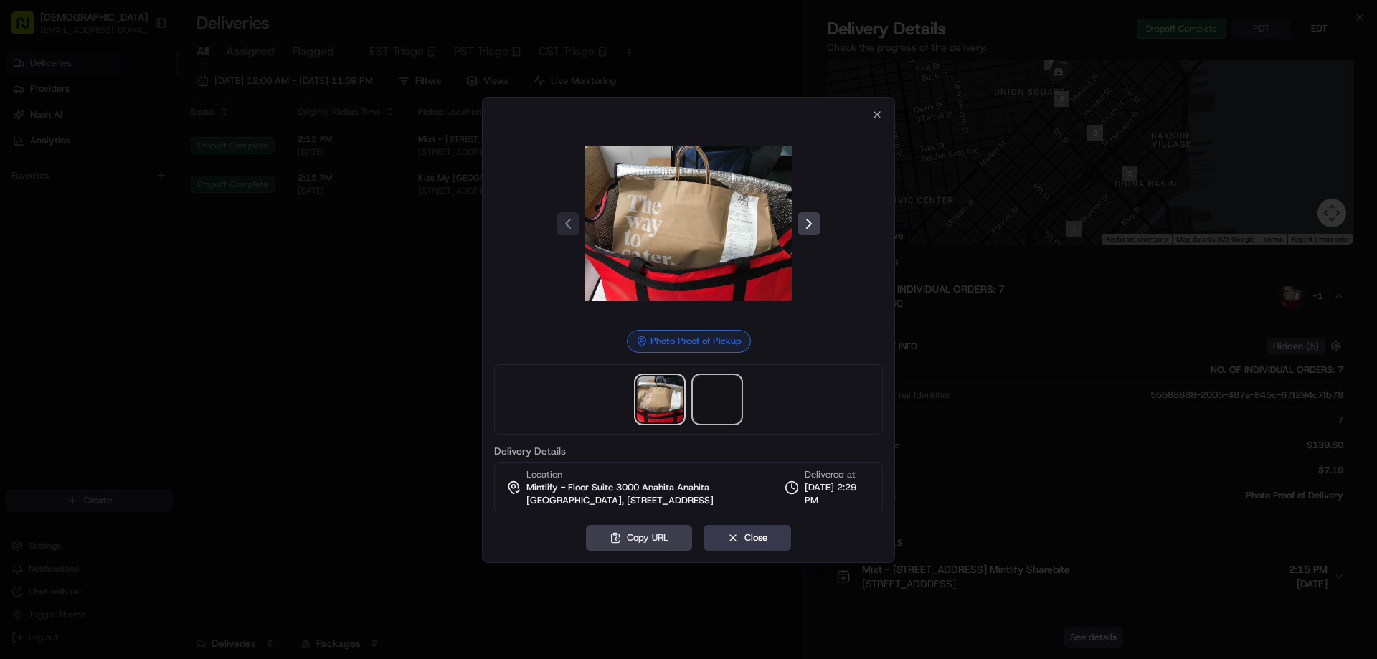
click at [713, 384] on span at bounding box center [717, 400] width 46 height 46
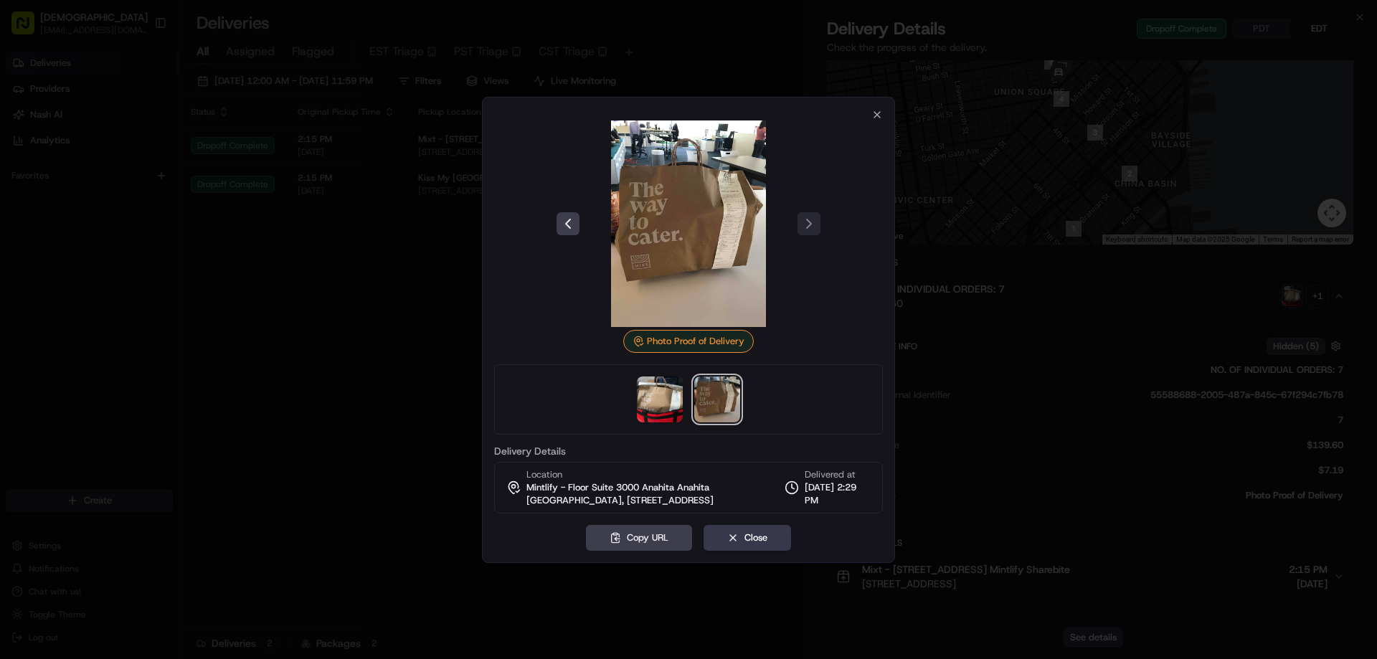
drag, startPoint x: 360, startPoint y: 329, endPoint x: 400, endPoint y: 230, distance: 106.2
click at [362, 329] on div at bounding box center [688, 329] width 1377 height 659
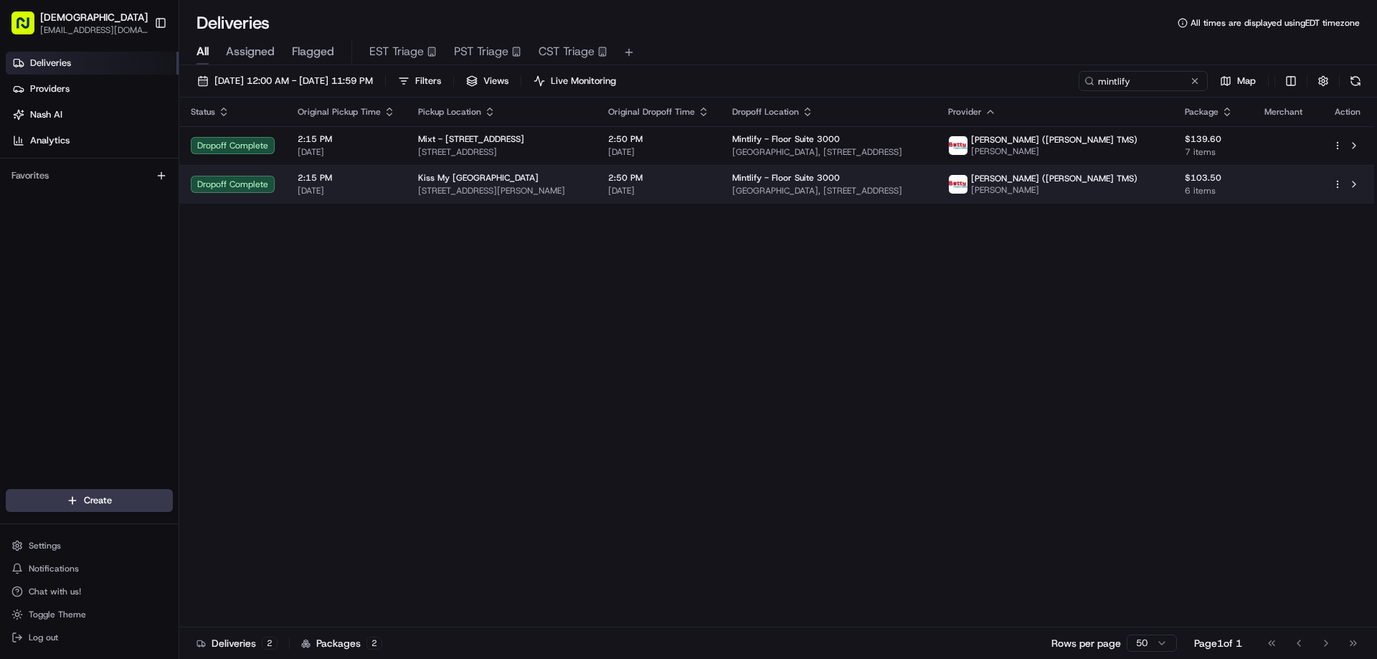
click at [439, 191] on span "[STREET_ADDRESS][PERSON_NAME]" at bounding box center [501, 190] width 167 height 11
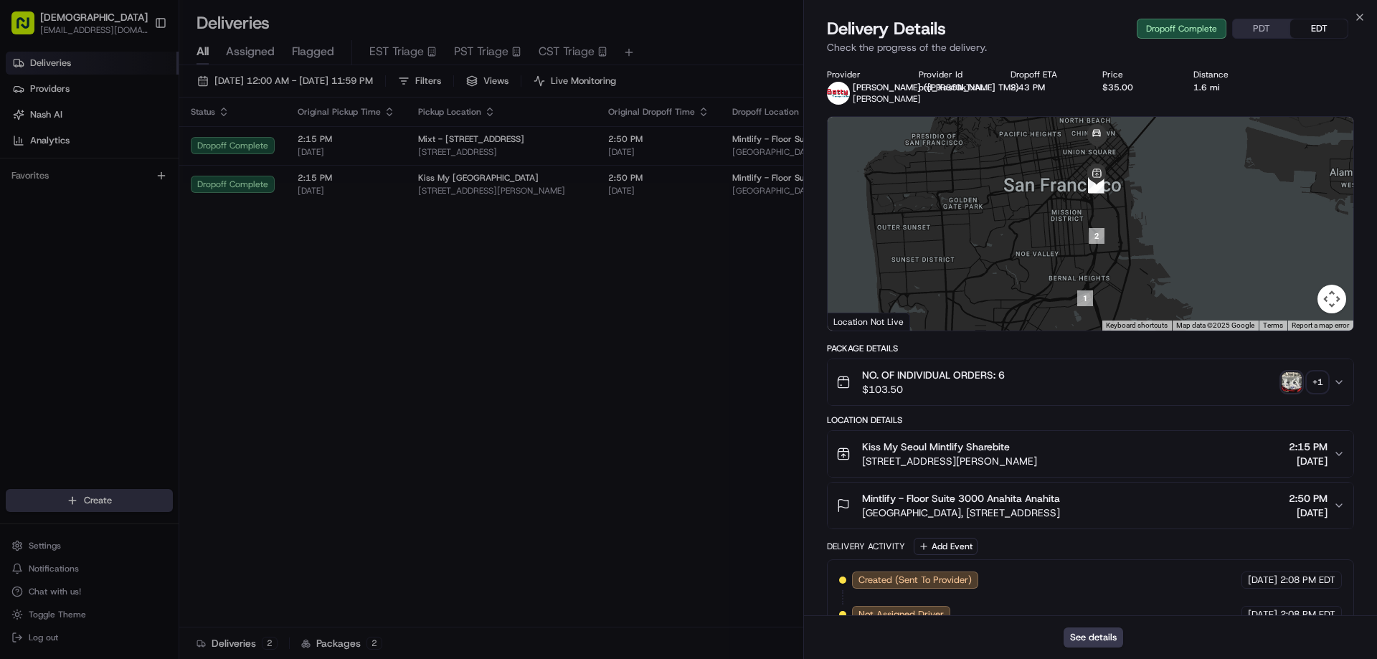
click at [1316, 378] on div "+ 1" at bounding box center [1318, 382] width 20 height 20
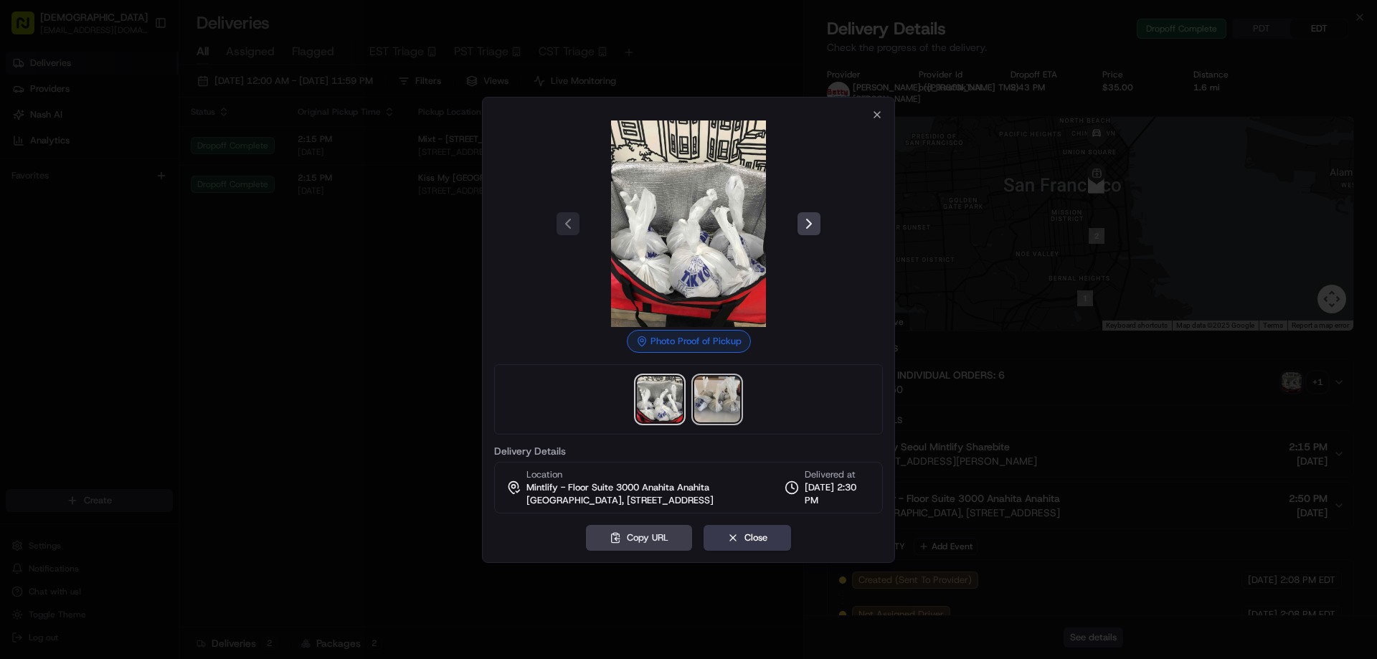
click at [722, 393] on img at bounding box center [717, 400] width 46 height 46
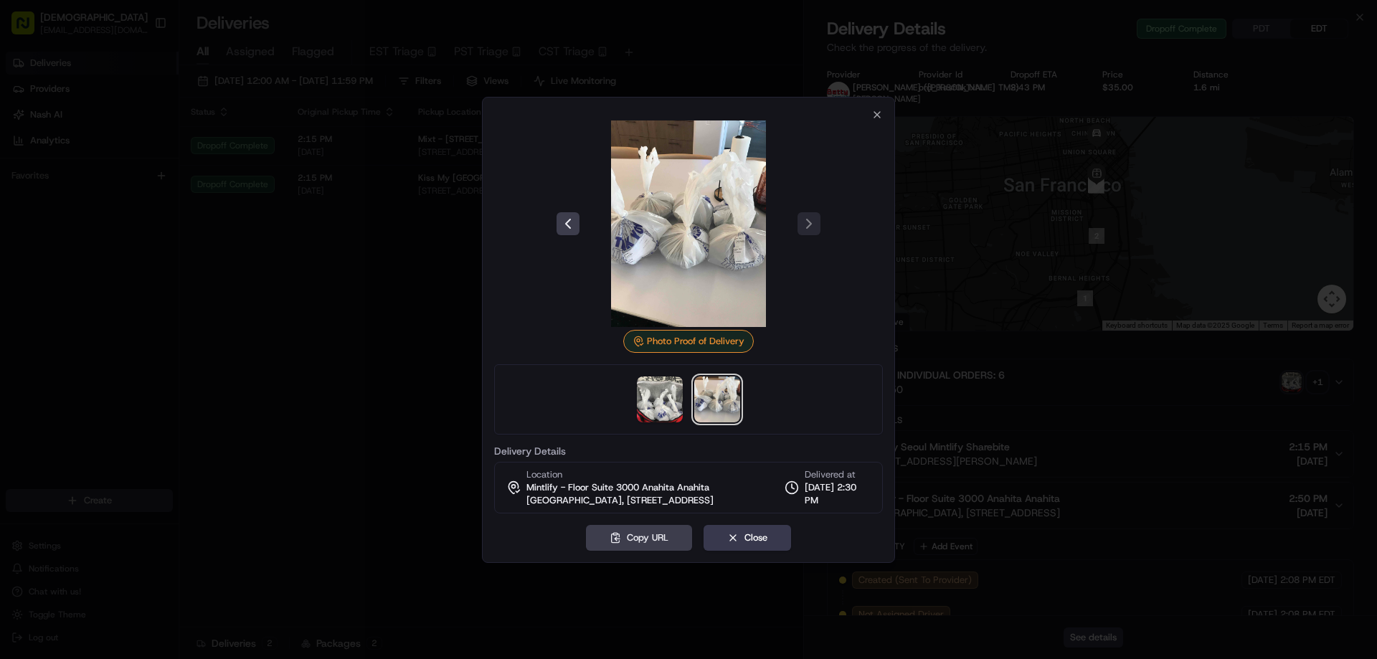
click at [386, 364] on div at bounding box center [688, 329] width 1377 height 659
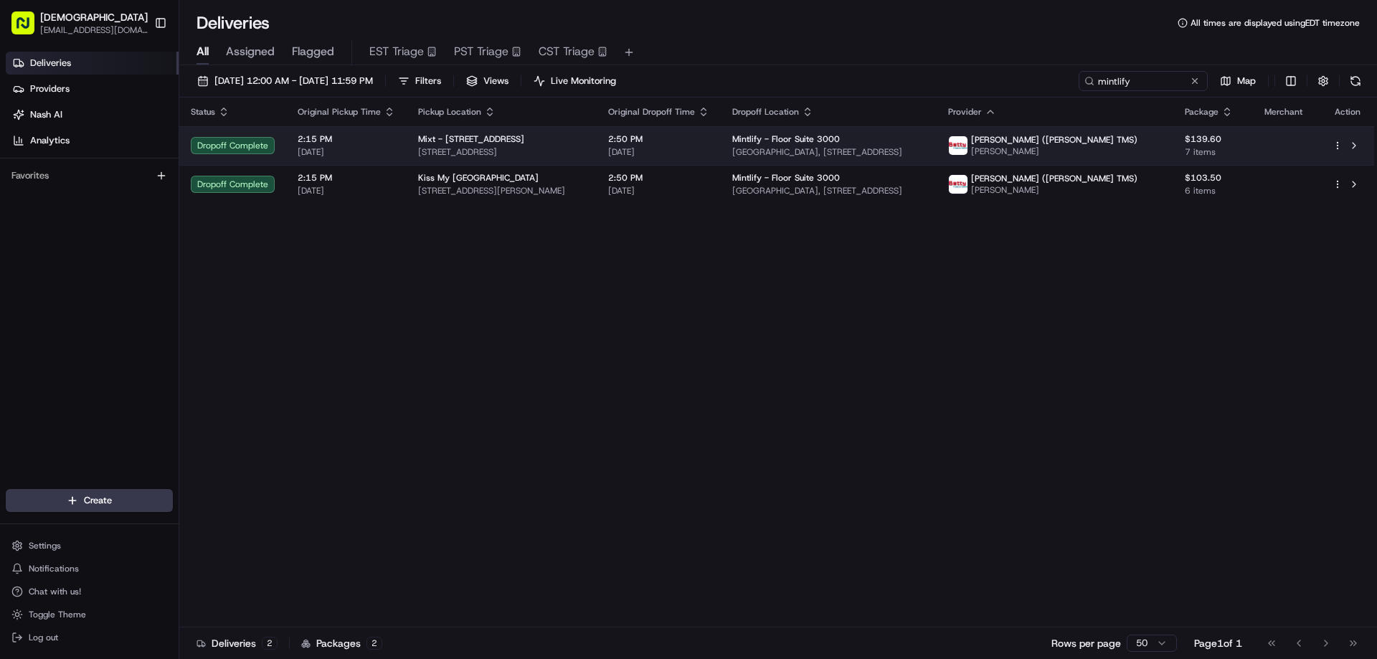
click at [506, 150] on span "[STREET_ADDRESS]" at bounding box center [501, 151] width 167 height 11
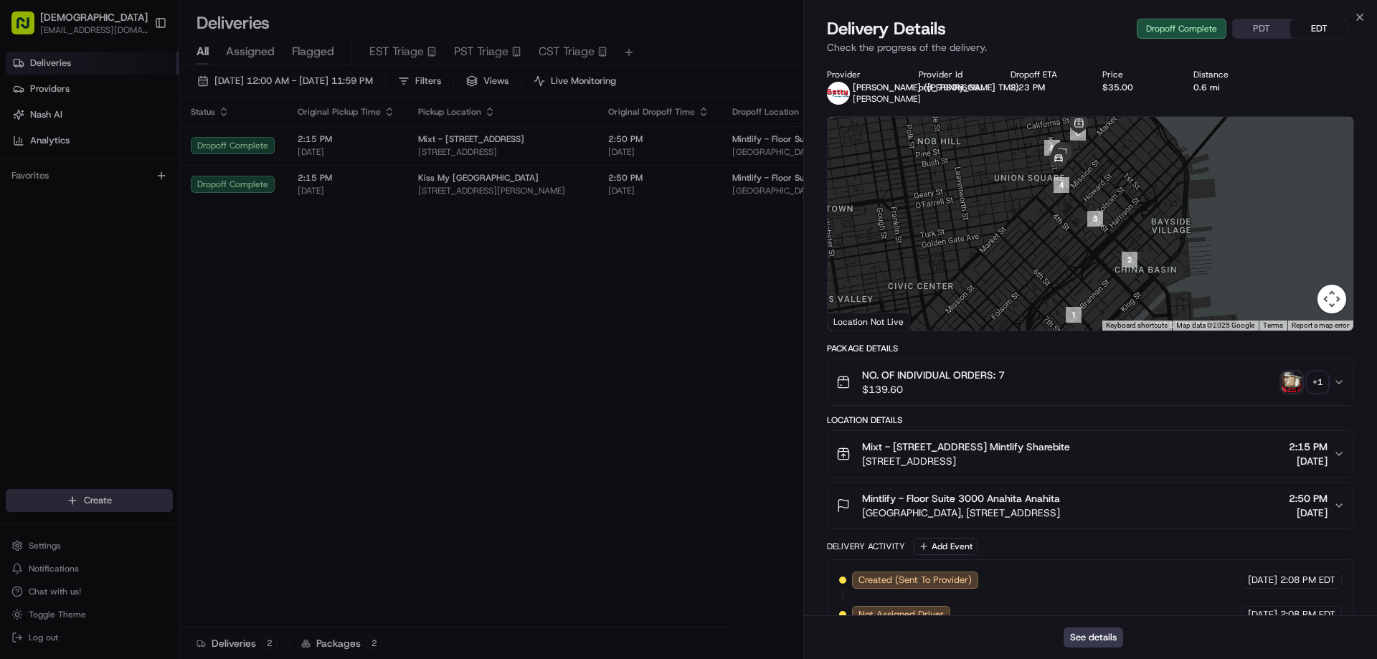
click at [1260, 24] on button "PDT" at bounding box center [1261, 28] width 57 height 19
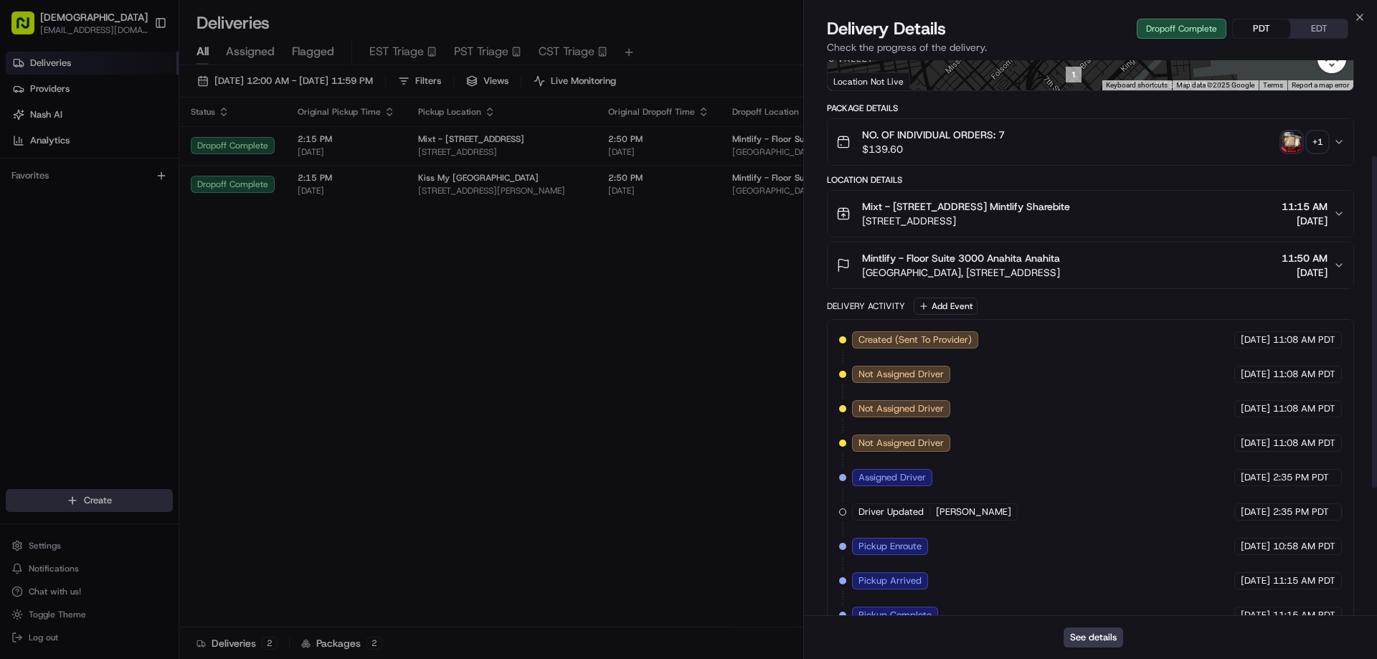
scroll to position [158, 0]
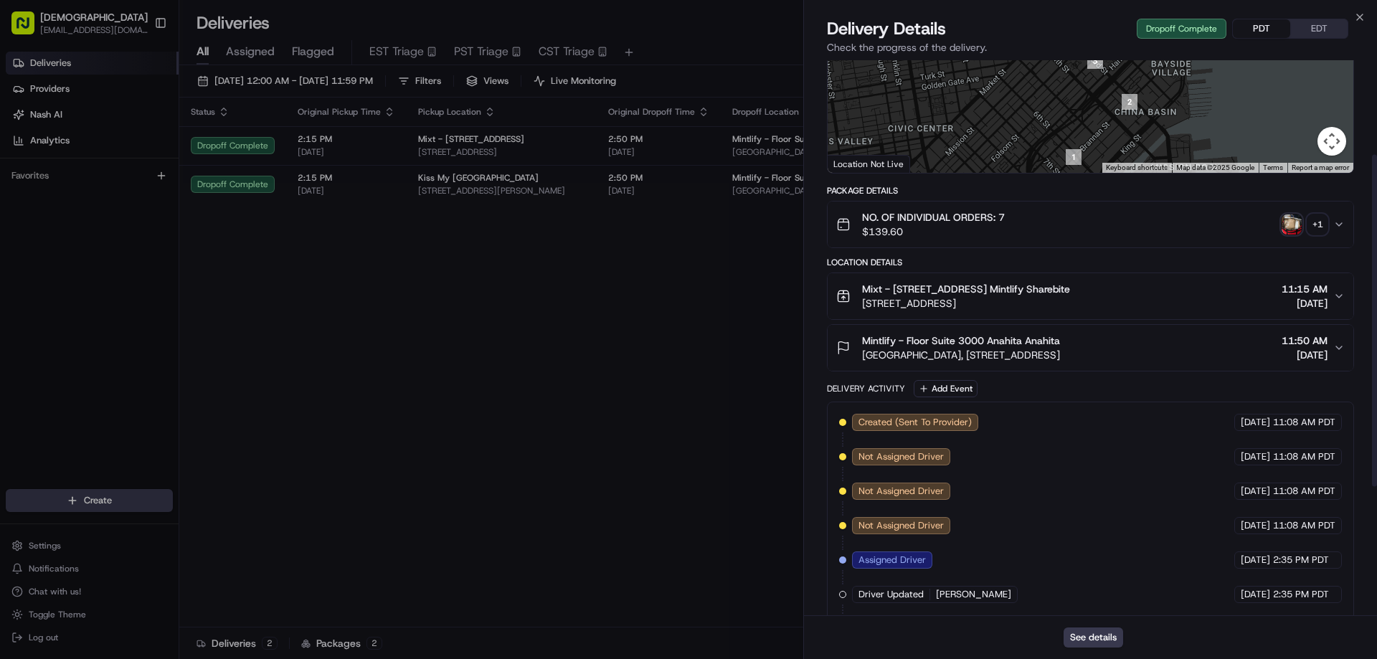
click at [1319, 223] on div "+ 1" at bounding box center [1318, 225] width 20 height 20
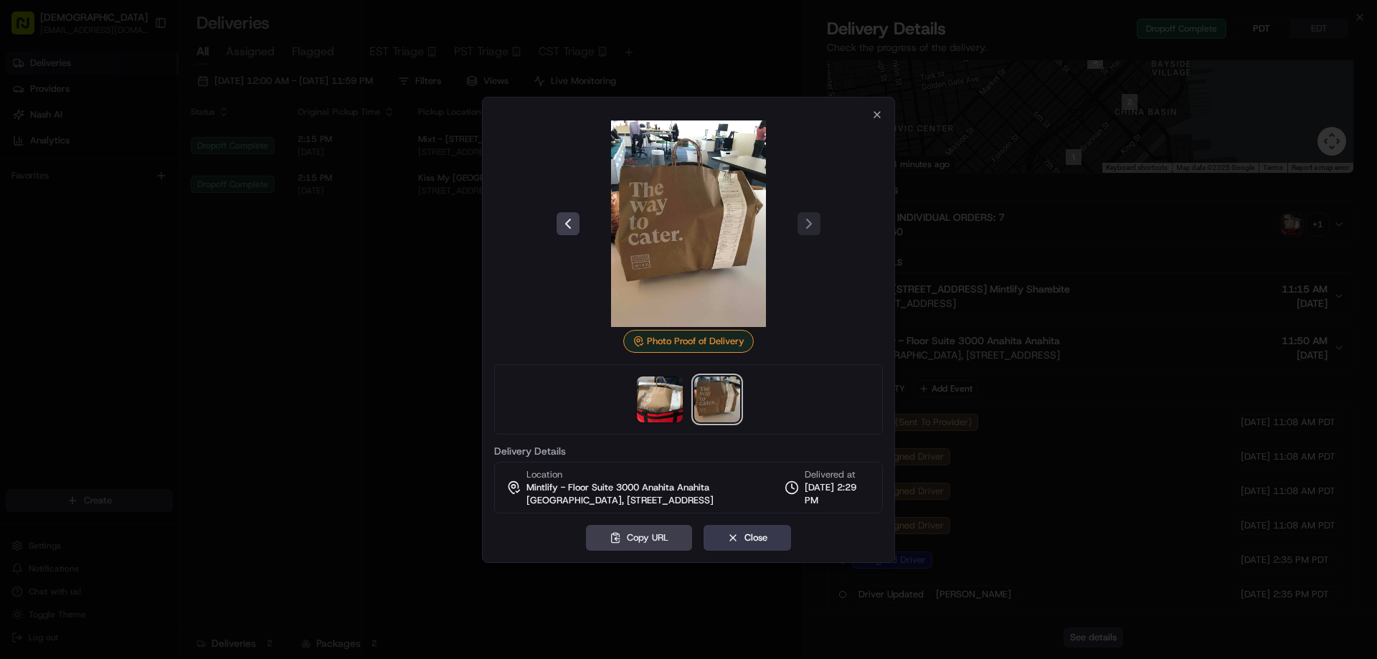
drag, startPoint x: 285, startPoint y: 284, endPoint x: 344, endPoint y: 237, distance: 75.1
click at [286, 283] on div at bounding box center [688, 329] width 1377 height 659
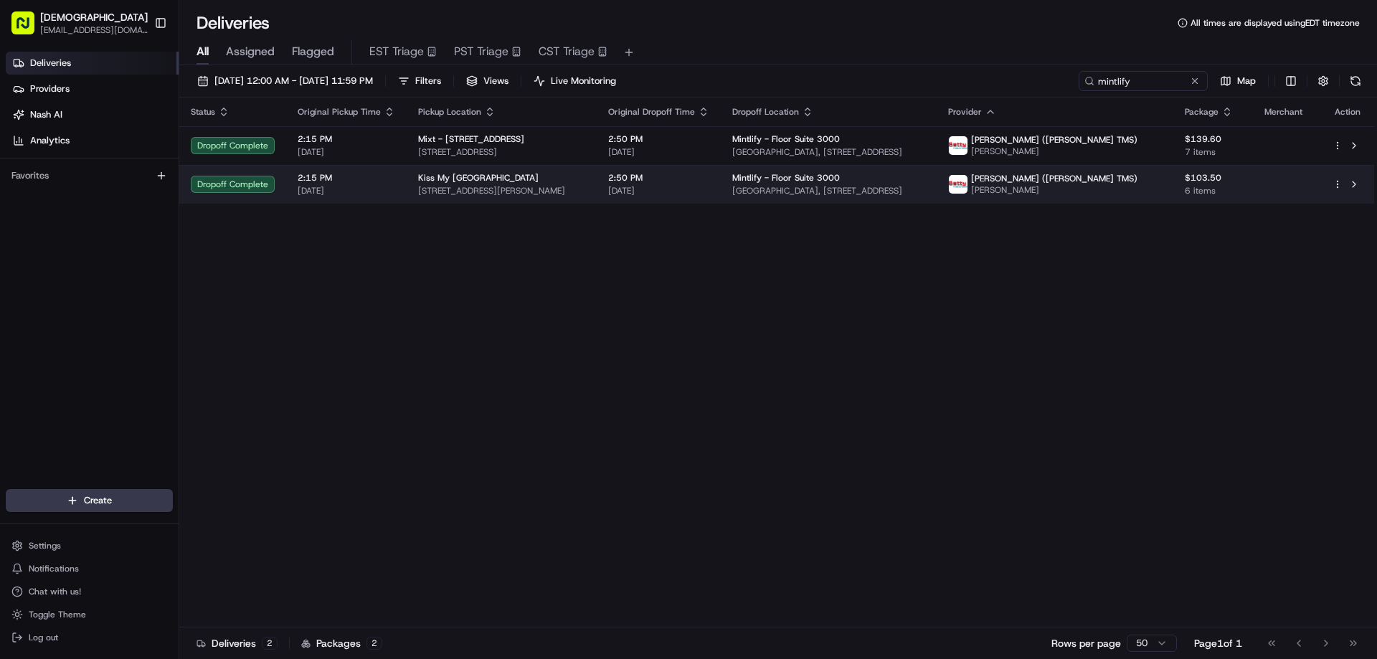
click at [452, 192] on span "[STREET_ADDRESS][PERSON_NAME]" at bounding box center [501, 190] width 167 height 11
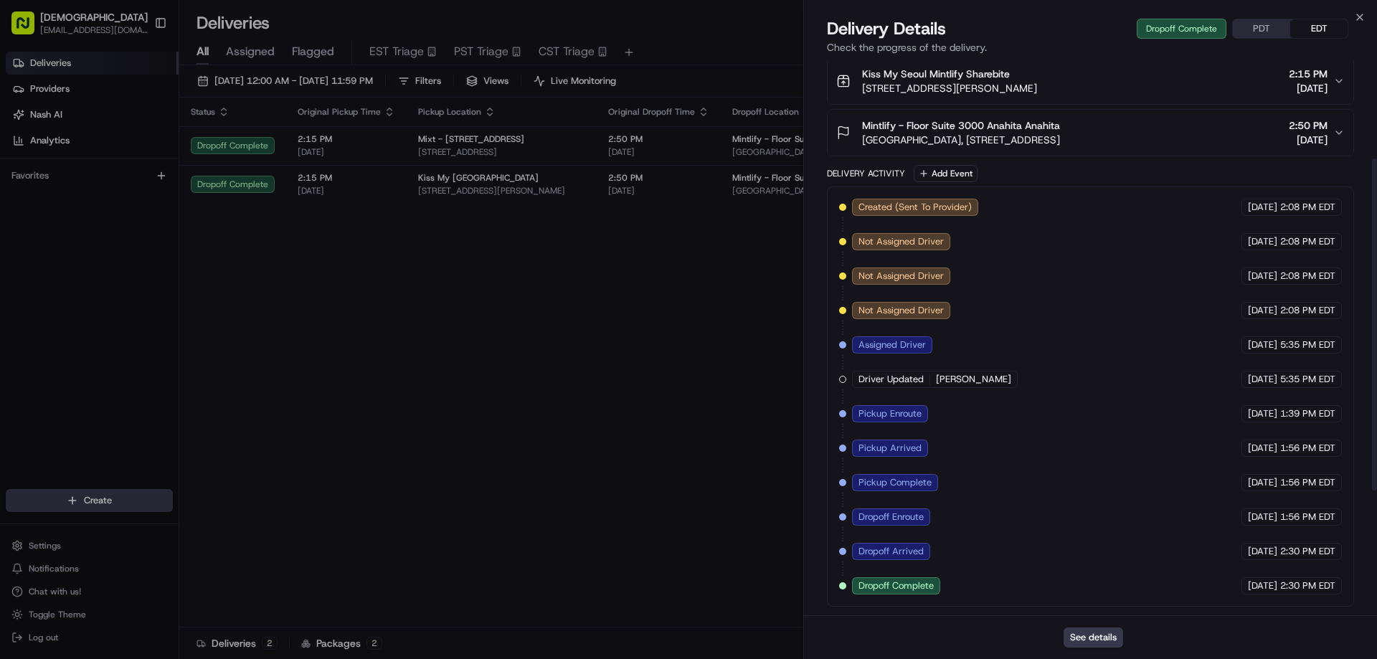
scroll to position [0, 0]
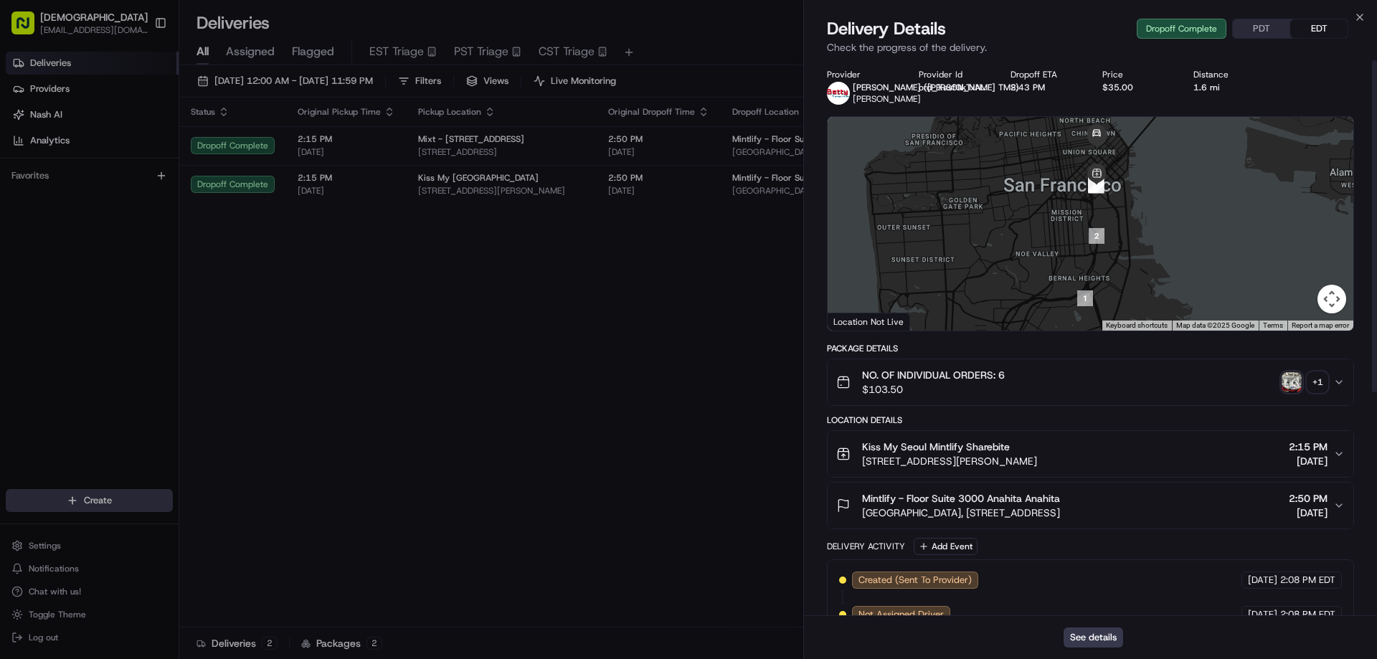
click at [1320, 381] on div "+ 1" at bounding box center [1318, 382] width 20 height 20
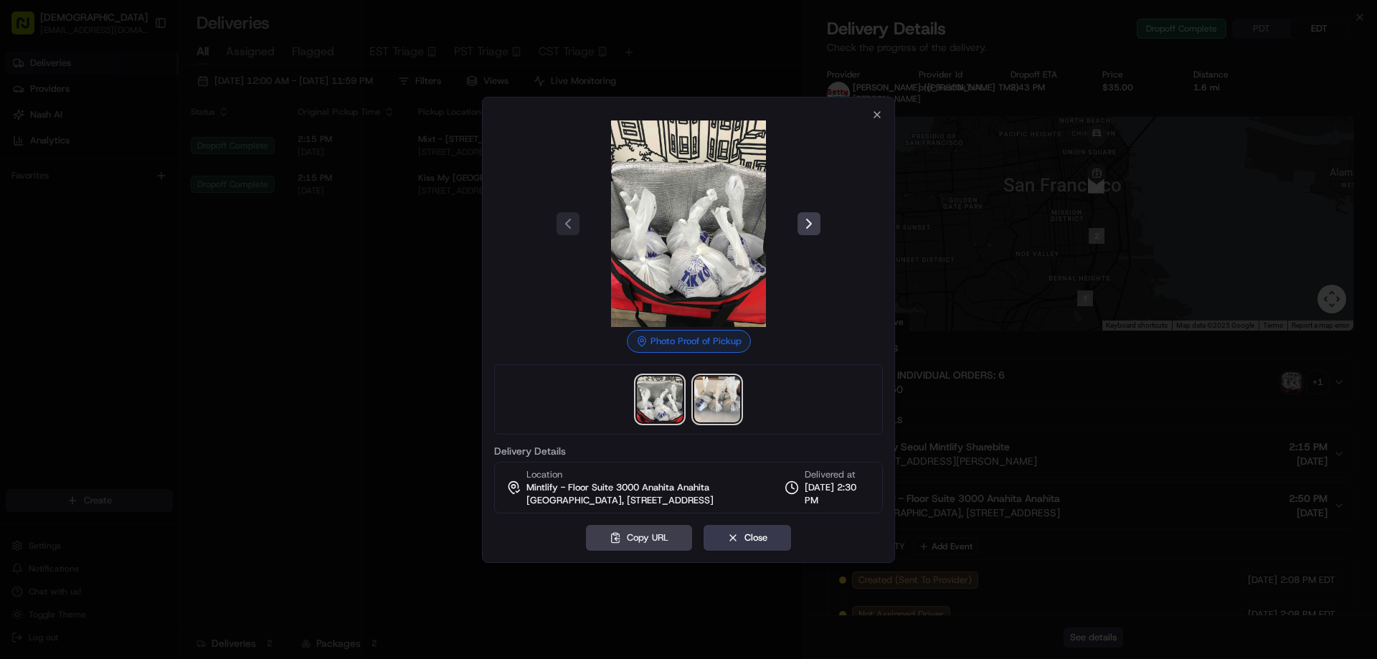
click at [713, 400] on img at bounding box center [717, 400] width 46 height 46
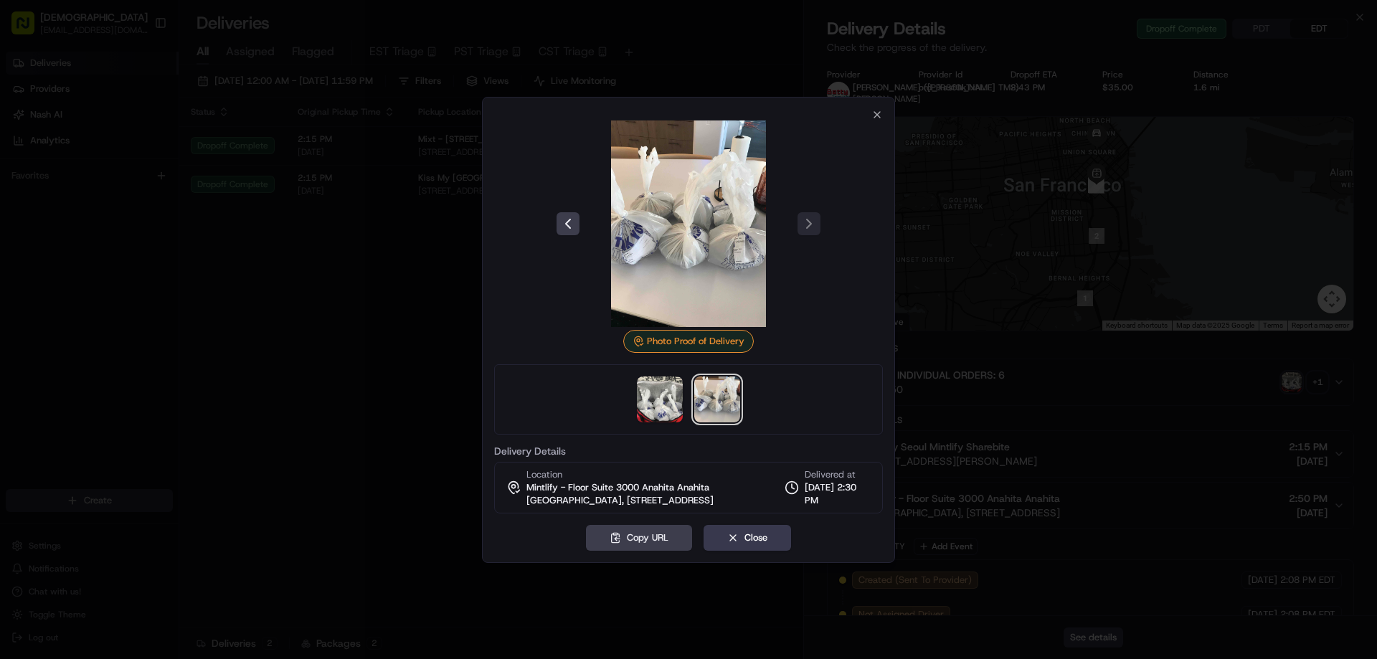
click at [885, 116] on div "Photo Proof of Delivery Delivery Details Location Mintlify - Floor Suite [GEOGR…" at bounding box center [688, 330] width 413 height 466
drag, startPoint x: 879, startPoint y: 114, endPoint x: 887, endPoint y: 103, distance: 13.8
click at [878, 114] on icon "button" at bounding box center [877, 114] width 11 height 11
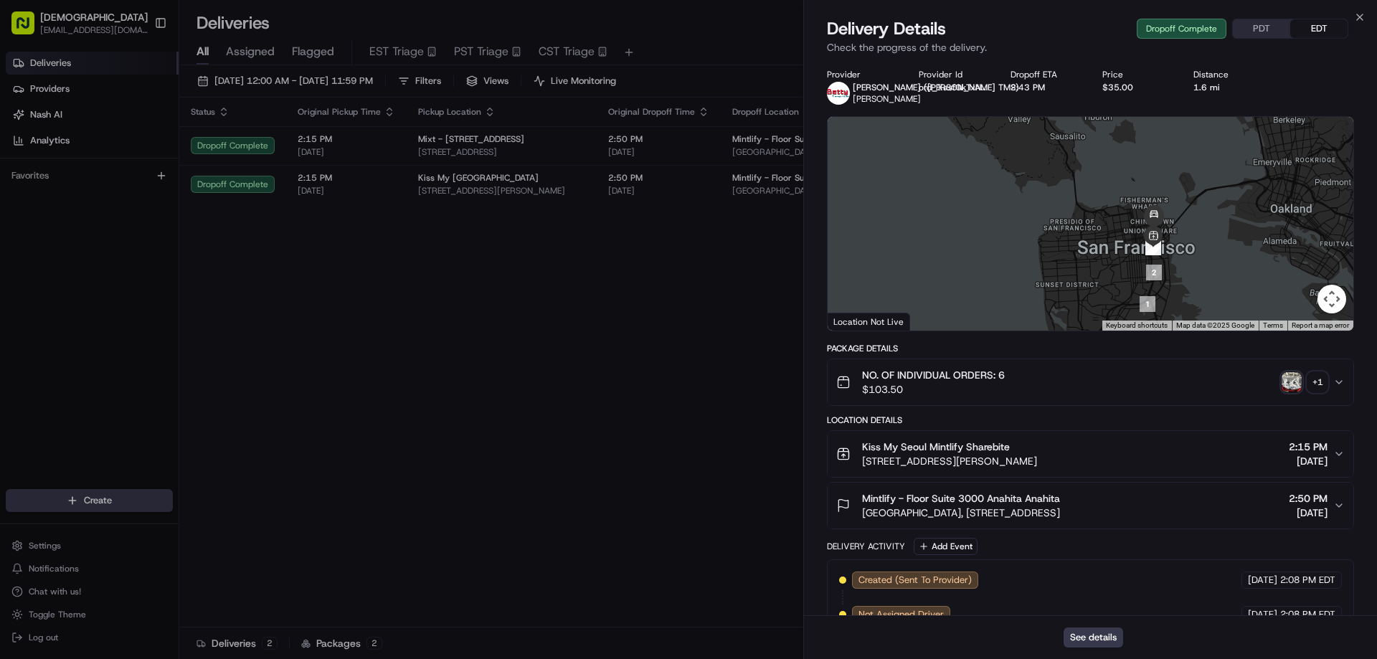
click at [1257, 35] on button "PDT" at bounding box center [1261, 28] width 57 height 19
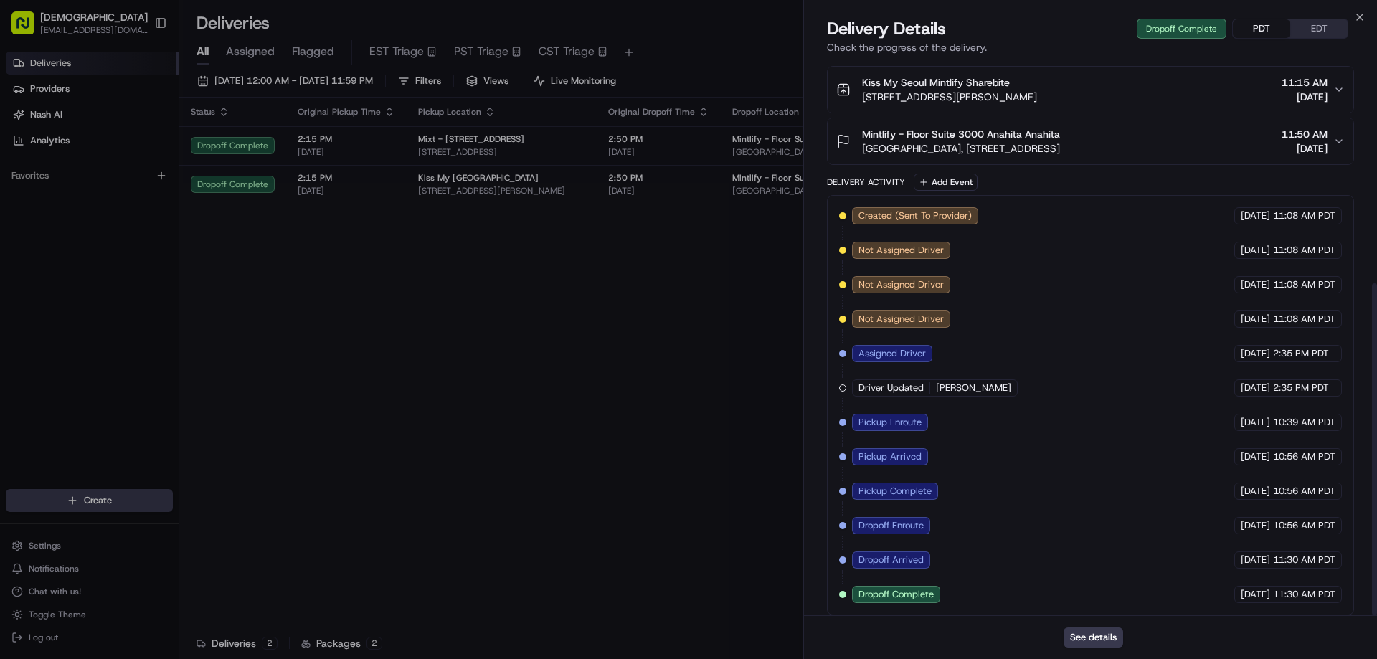
scroll to position [373, 0]
